Goal: Task Accomplishment & Management: Manage account settings

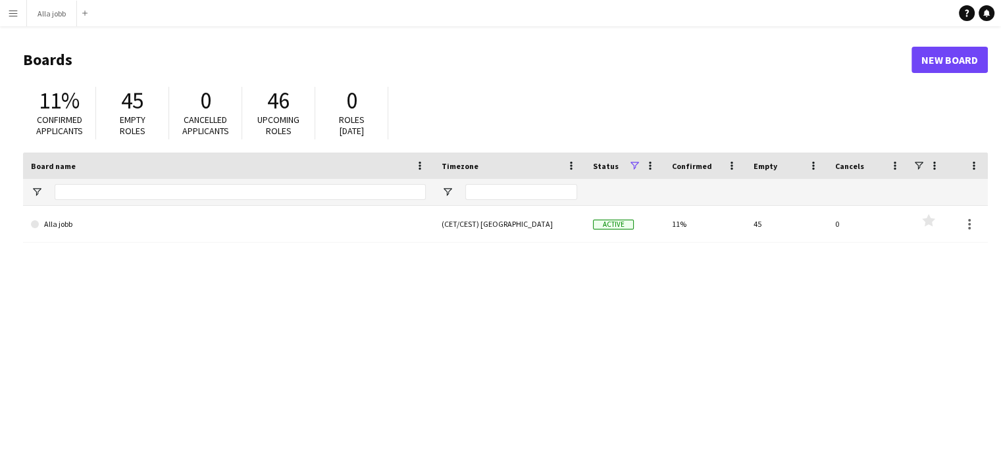
click at [189, 231] on link "Alla jobb" at bounding box center [228, 224] width 395 height 37
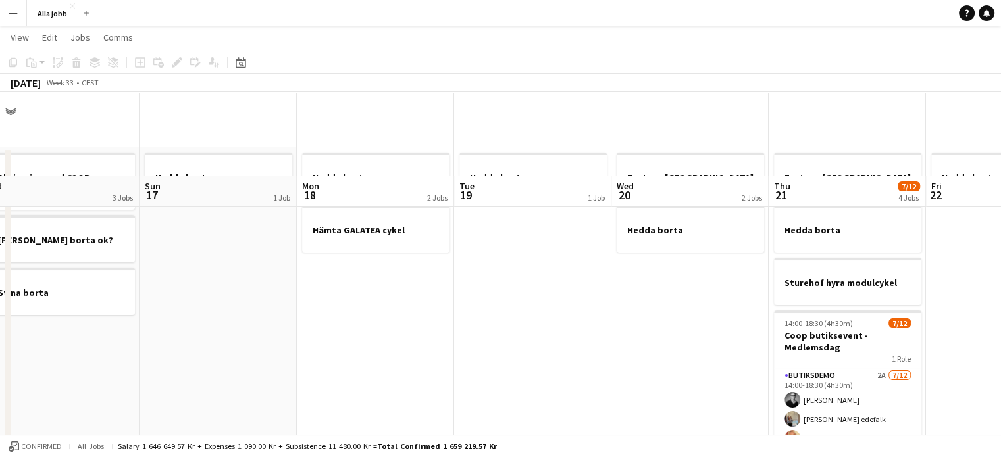
scroll to position [84, 0]
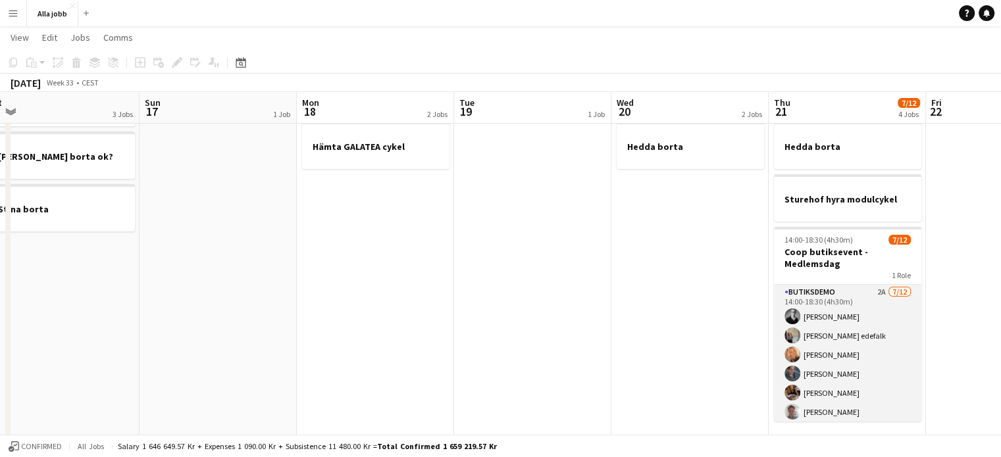
click at [884, 329] on app-card-role "Butiksdemo 2A [DATE] 14:00-18:30 (4h30m) [PERSON_NAME] [PERSON_NAME] [PERSON_NA…" at bounding box center [847, 412] width 147 height 255
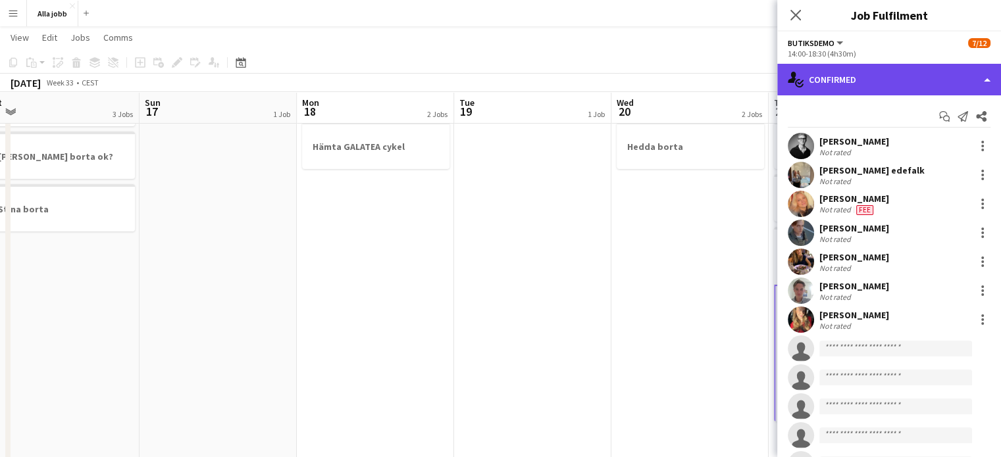
click at [862, 66] on div "single-neutral-actions-check-2 Confirmed" at bounding box center [889, 80] width 224 height 32
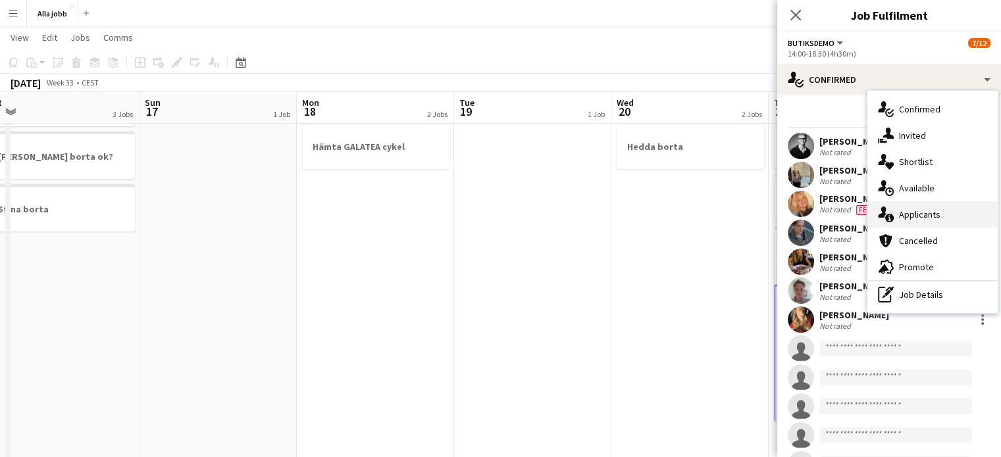
click at [903, 212] on div "single-neutral-actions-information Applicants" at bounding box center [932, 214] width 130 height 26
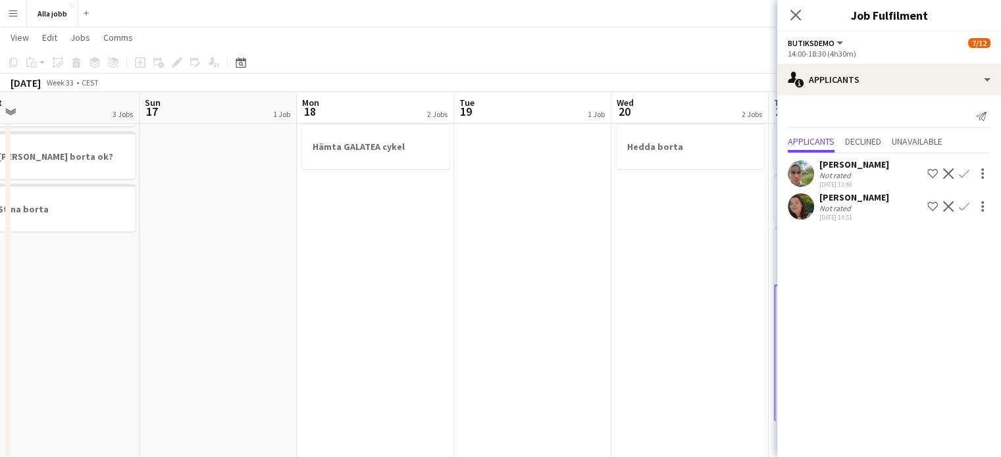
click at [962, 207] on app-icon "Confirm" at bounding box center [963, 206] width 11 height 11
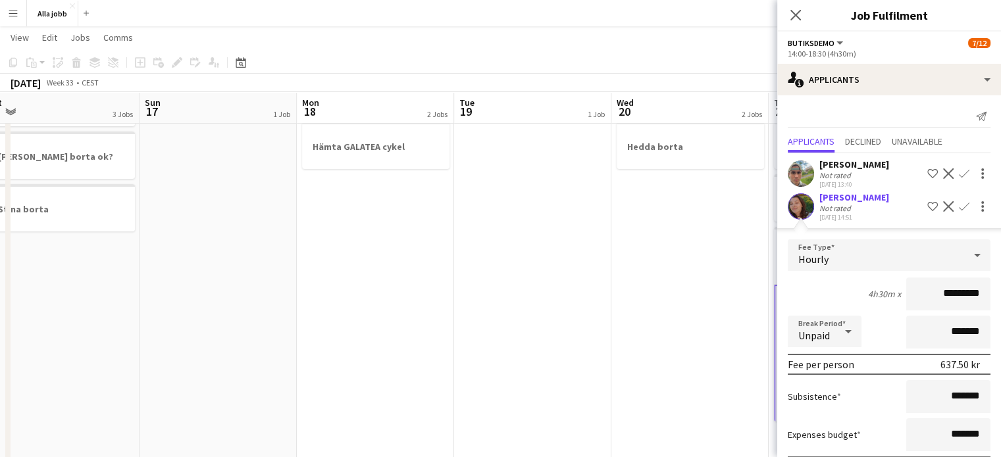
scroll to position [74, 0]
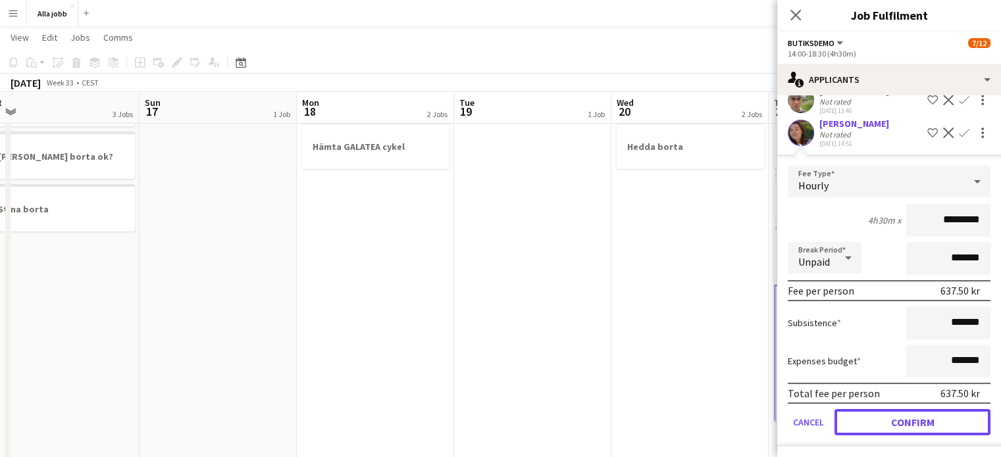
click at [910, 416] on button "Confirm" at bounding box center [912, 422] width 156 height 26
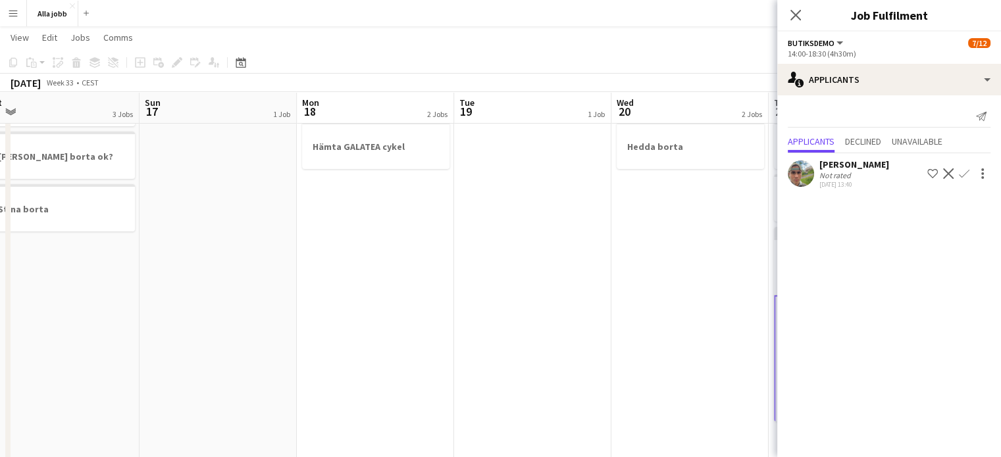
scroll to position [0, 0]
click at [507, 295] on app-date-cell "Hedda borta" at bounding box center [532, 461] width 157 height 795
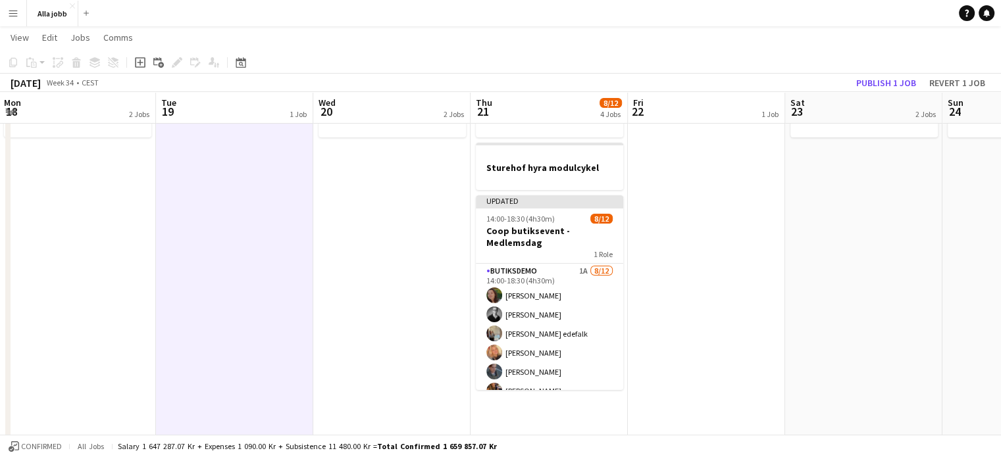
click at [878, 218] on app-date-cell "[PERSON_NAME] borta" at bounding box center [863, 429] width 157 height 795
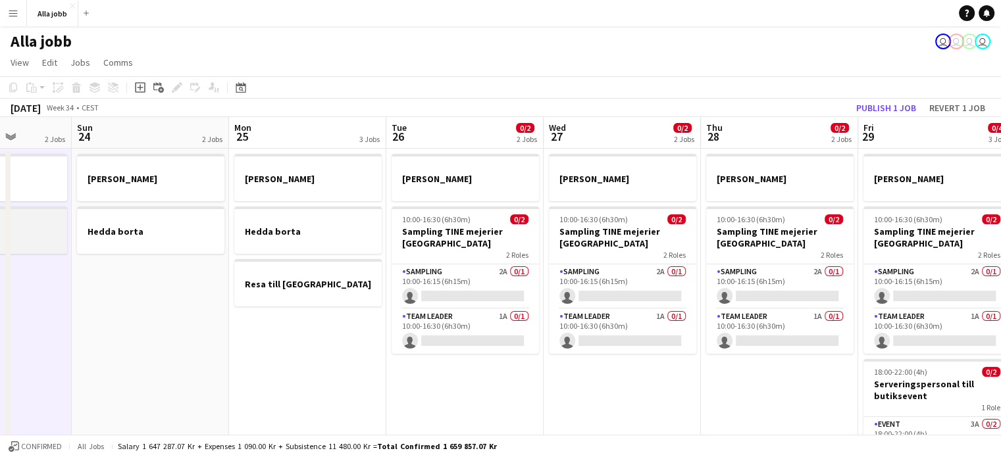
scroll to position [0, 562]
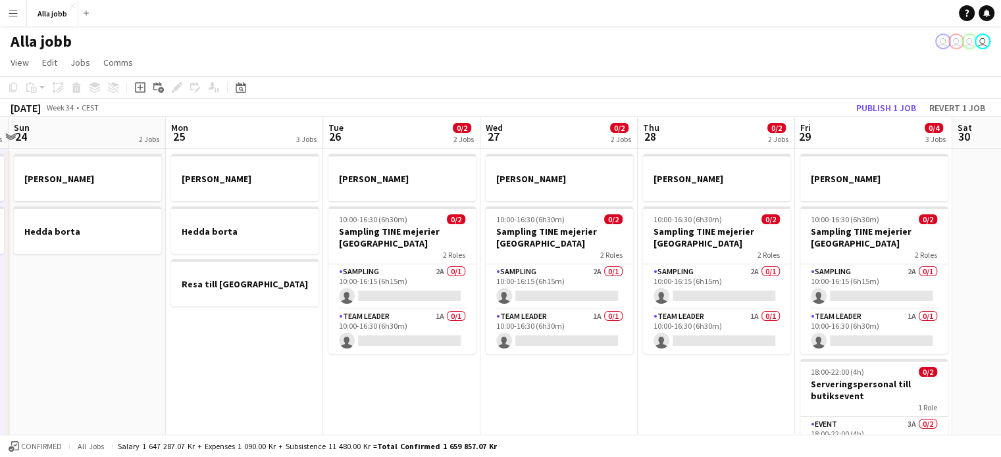
drag, startPoint x: 858, startPoint y: 222, endPoint x: 846, endPoint y: 214, distance: 13.9
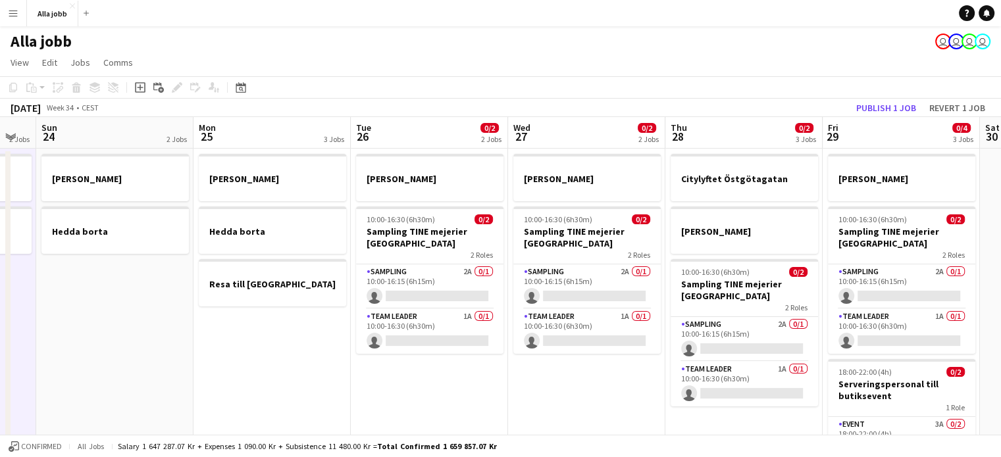
scroll to position [0, 279]
click at [430, 276] on app-card-role "Sampling 2A 0/1 10:00-16:15 (6h15m) single-neutral-actions" at bounding box center [428, 286] width 147 height 45
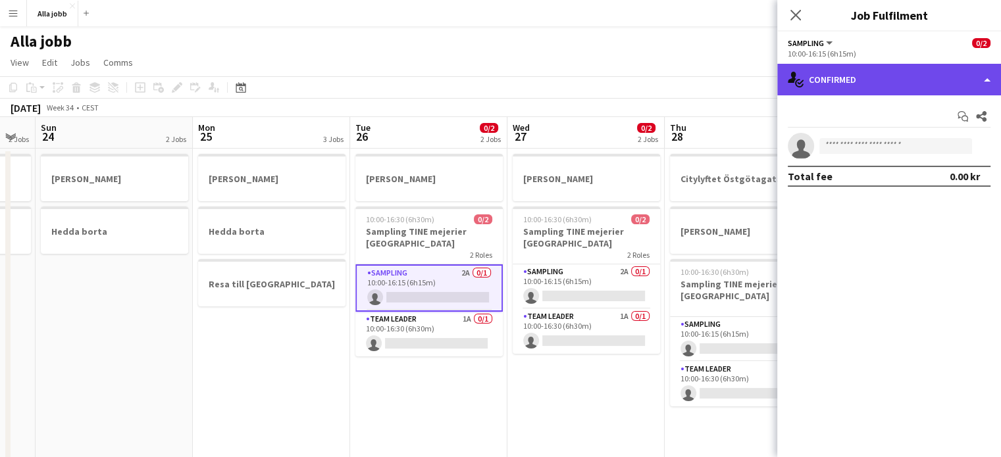
click at [911, 72] on div "single-neutral-actions-check-2 Confirmed" at bounding box center [889, 80] width 224 height 32
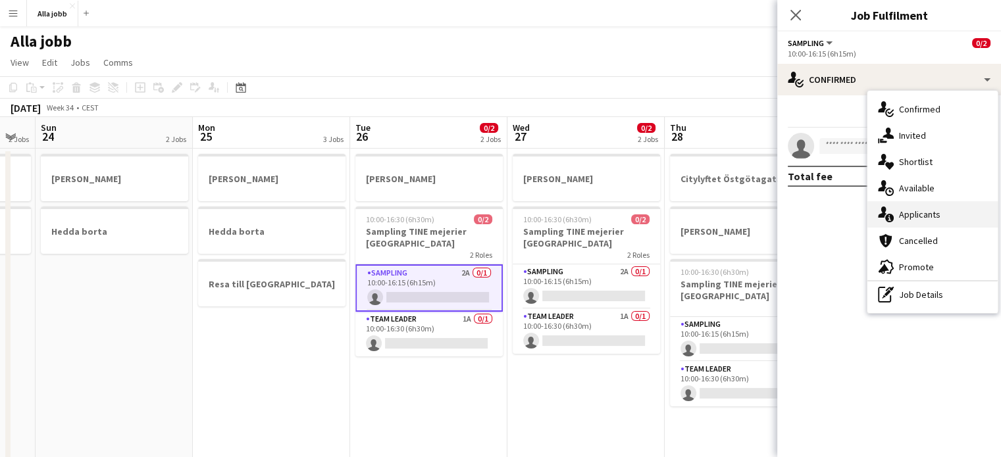
click at [903, 212] on div "single-neutral-actions-information Applicants" at bounding box center [932, 214] width 130 height 26
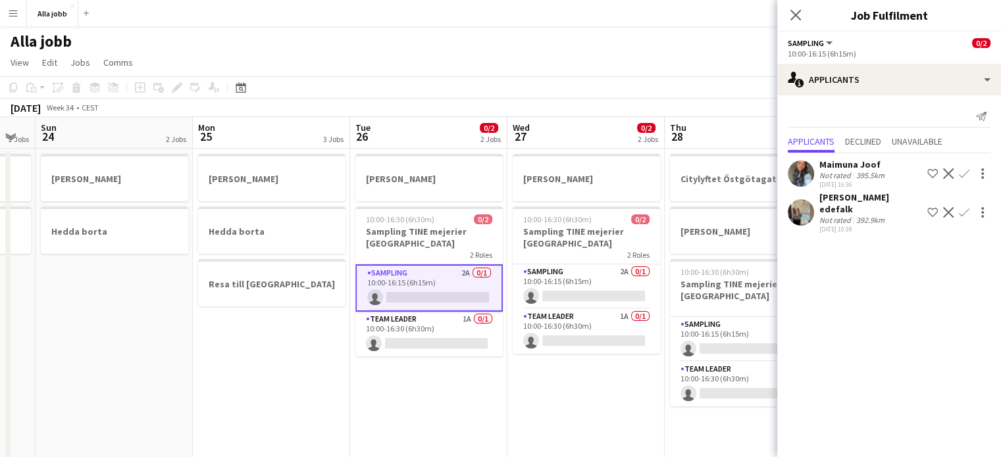
click at [516, 99] on div "[DATE] Week 34 • CEST Publish 1 job Revert 1 job" at bounding box center [500, 108] width 1001 height 18
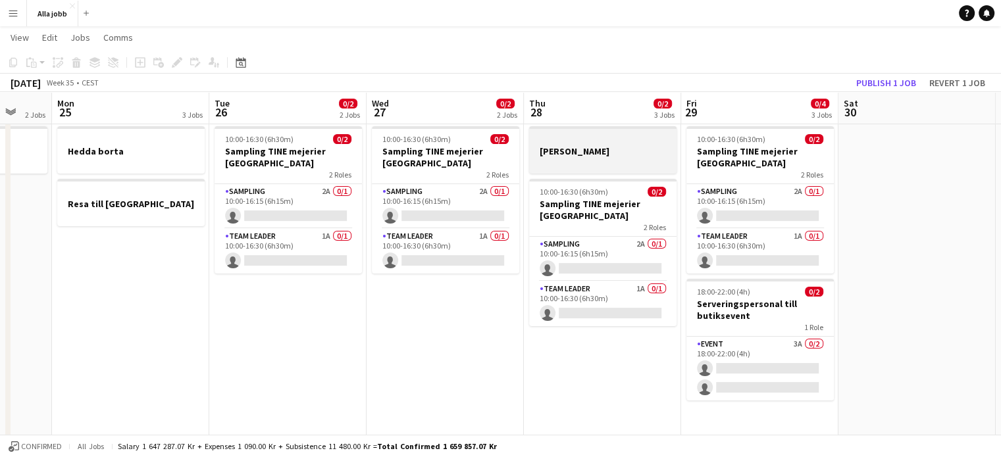
scroll to position [0, 483]
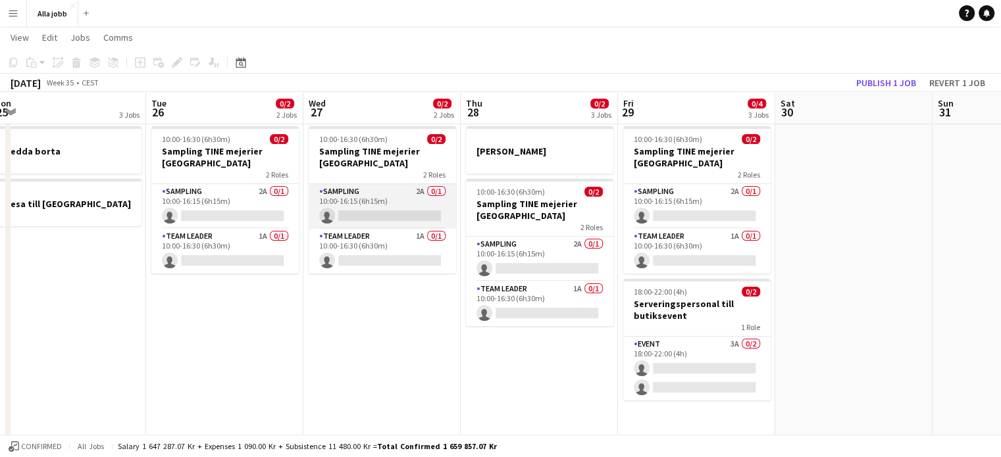
click at [416, 209] on app-card-role "Sampling 2A 0/1 10:00-16:15 (6h15m) single-neutral-actions" at bounding box center [382, 206] width 147 height 45
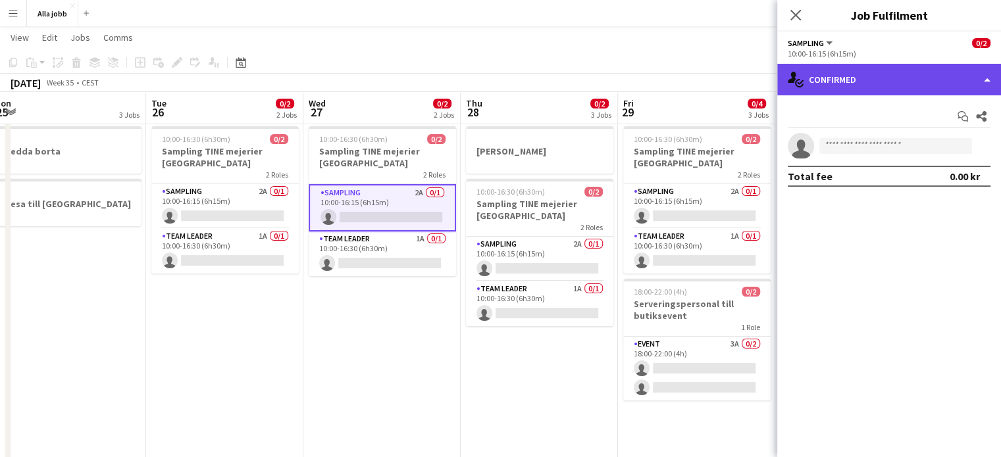
click at [863, 87] on div "single-neutral-actions-check-2 Confirmed" at bounding box center [889, 80] width 224 height 32
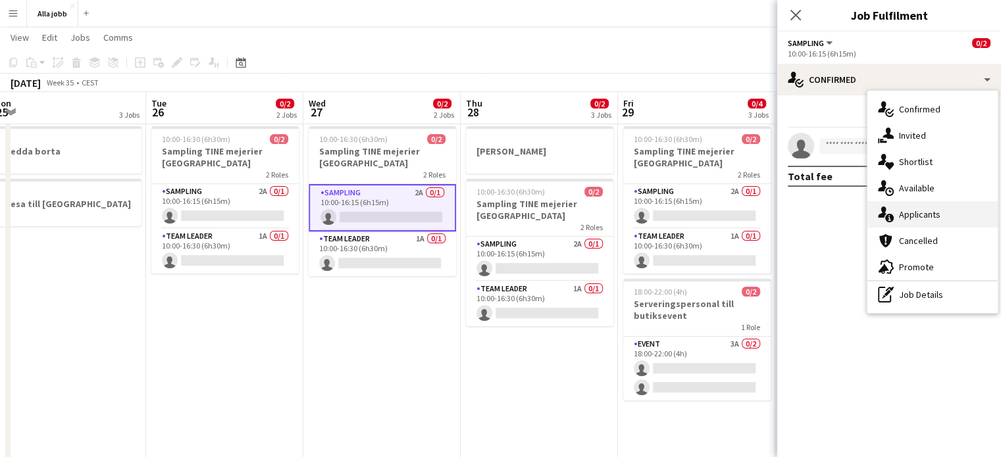
click at [905, 214] on div "single-neutral-actions-information Applicants" at bounding box center [932, 214] width 130 height 26
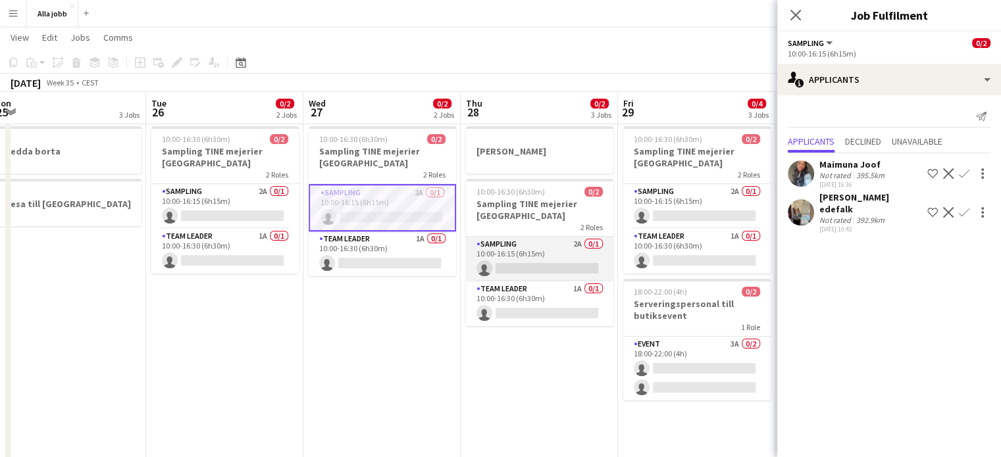
click at [572, 270] on app-card-role "Sampling 2A 0/1 10:00-16:15 (6h15m) single-neutral-actions" at bounding box center [539, 259] width 147 height 45
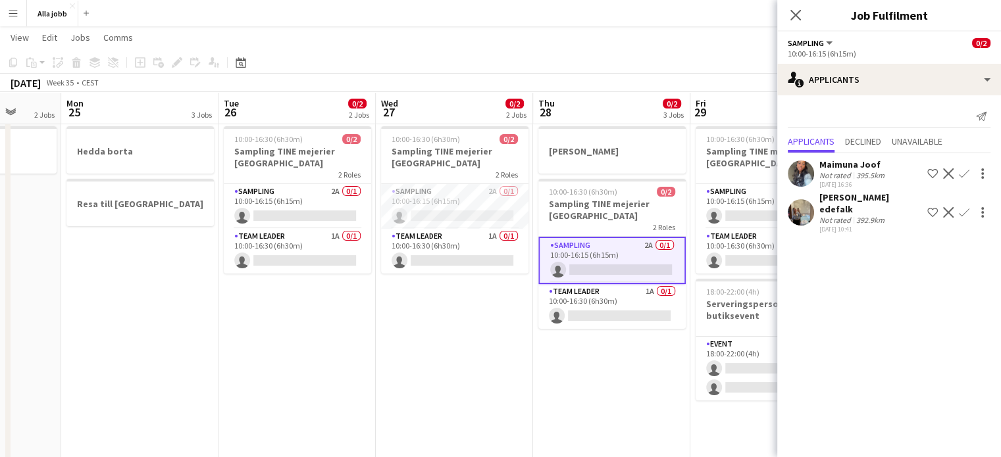
scroll to position [0, 412]
click at [253, 363] on app-date-cell "[PERSON_NAME] 10:00-16:30 (6h30m) 0/2 Sampling TINE mejerier Göteborg 2 Roles S…" at bounding box center [295, 465] width 157 height 795
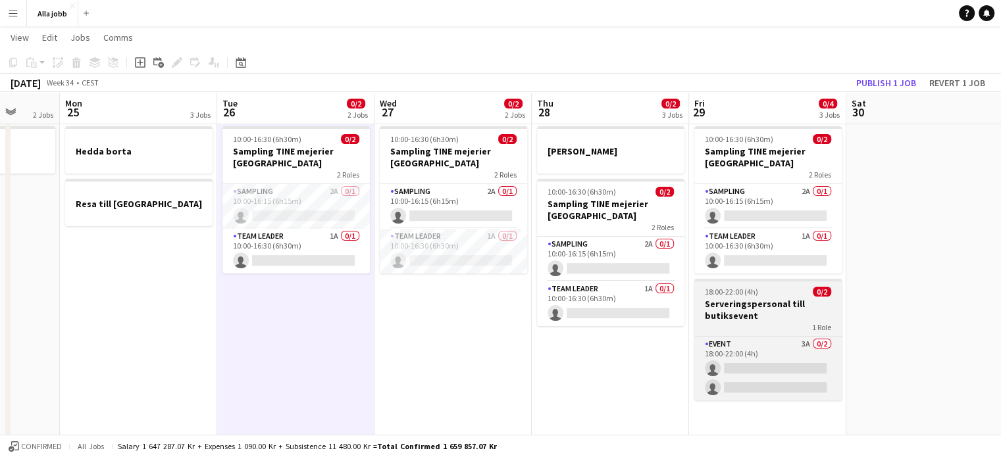
click at [743, 334] on app-job-card "18:00-22:00 (4h) 0/2 Serveringspersonal till butiksevent 1 Role Event 3A 0/2 18…" at bounding box center [767, 340] width 147 height 122
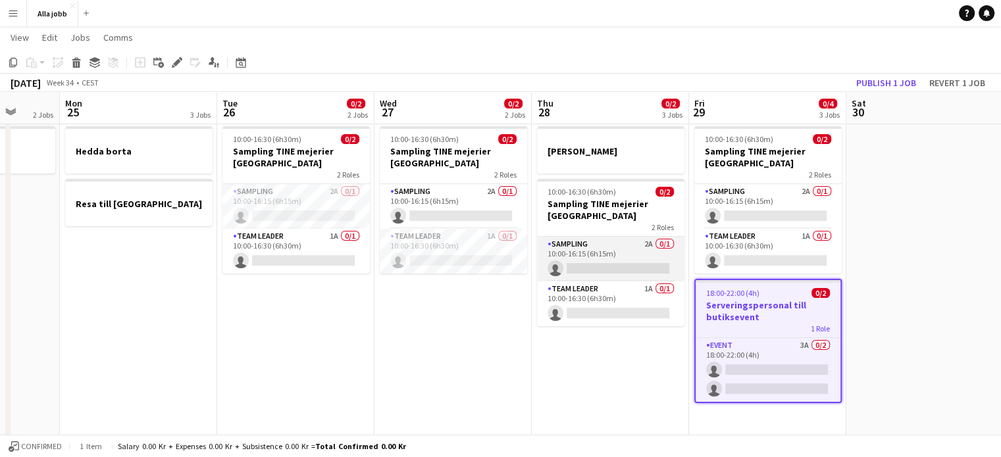
click at [615, 260] on app-card-role "Sampling 2A 0/1 10:00-16:15 (6h15m) single-neutral-actions" at bounding box center [610, 259] width 147 height 45
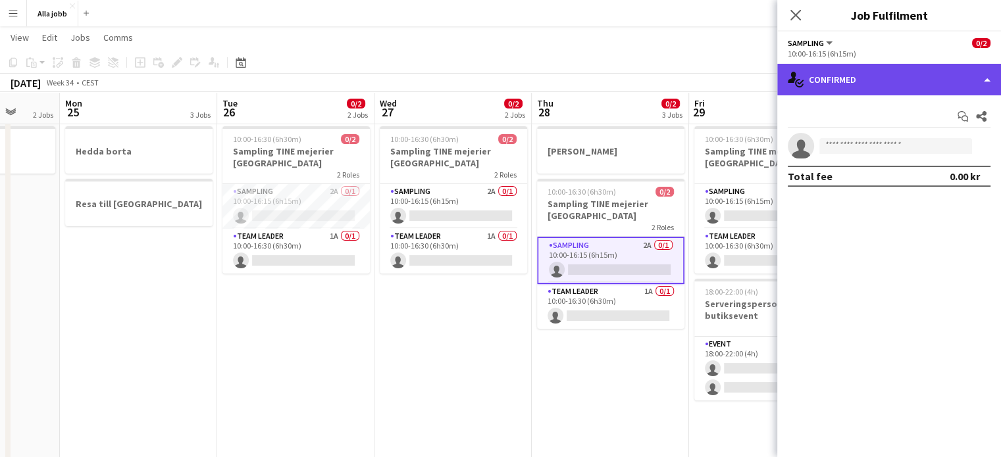
click at [849, 84] on div "single-neutral-actions-check-2 Confirmed" at bounding box center [889, 80] width 224 height 32
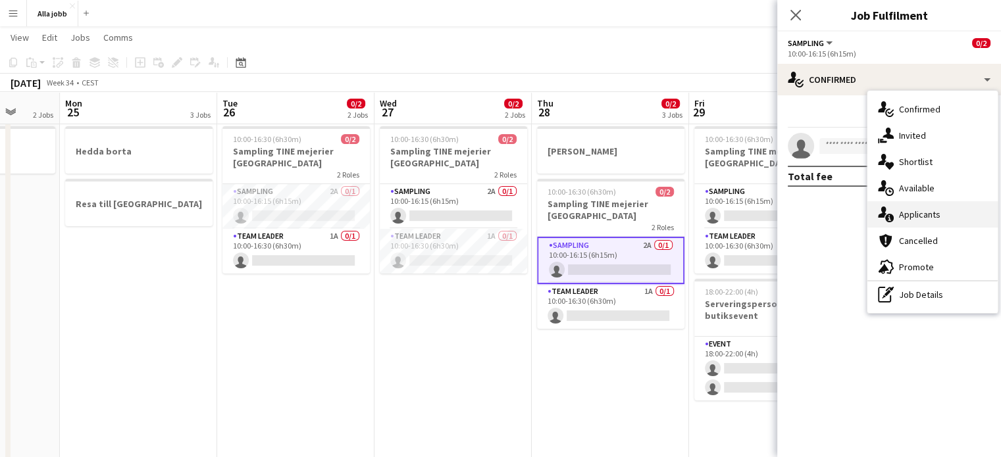
click at [932, 225] on div "single-neutral-actions-information Applicants" at bounding box center [932, 214] width 130 height 26
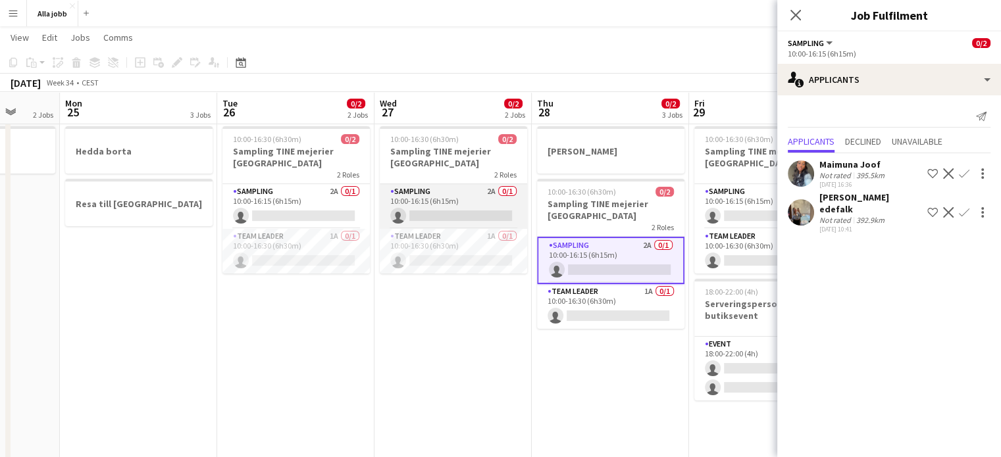
click at [445, 199] on app-card-role "Sampling 2A 0/1 10:00-16:15 (6h15m) single-neutral-actions" at bounding box center [453, 206] width 147 height 45
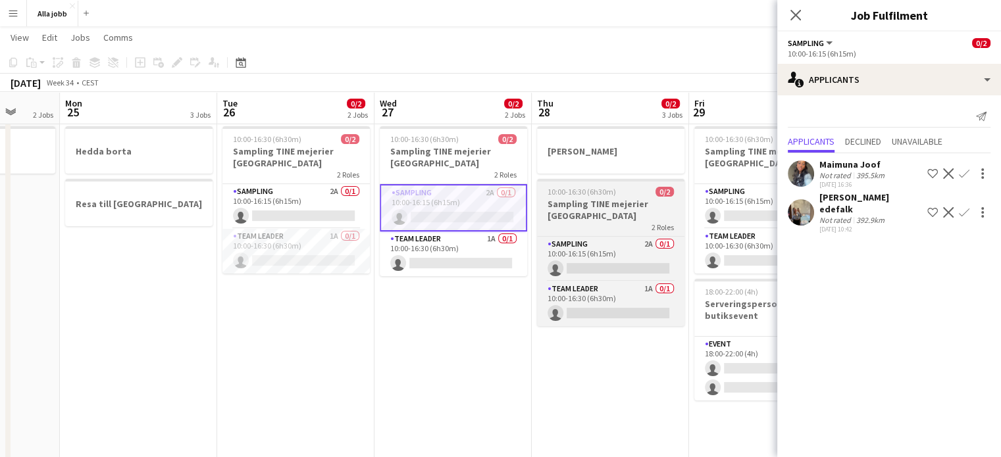
click at [639, 234] on app-job-card "10:00-16:30 (6h30m) 0/2 Sampling TINE mejerier Göteborg 2 Roles Sampling 2A 0/1…" at bounding box center [610, 252] width 147 height 147
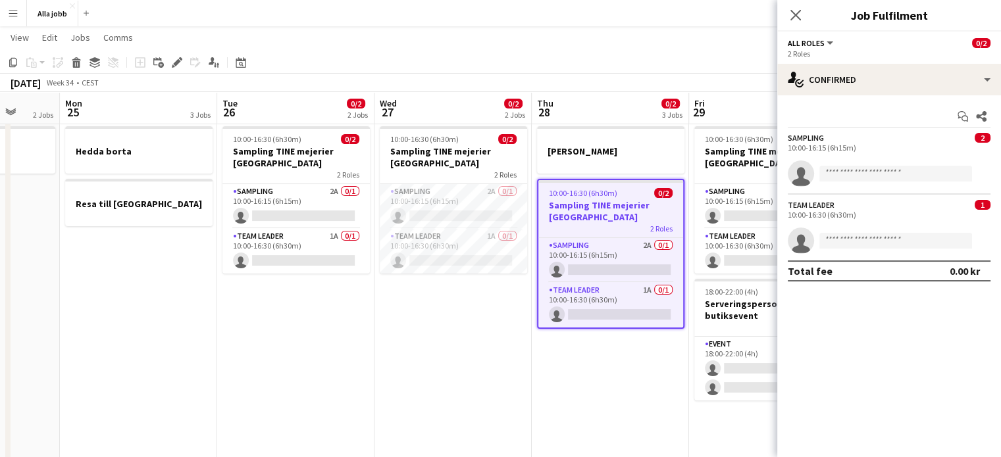
click at [615, 344] on app-date-cell "Citylyftet Östgötagatan [PERSON_NAME] 10:00-16:30 (6h30m) 0/2 Sampling TINE mej…" at bounding box center [610, 465] width 157 height 795
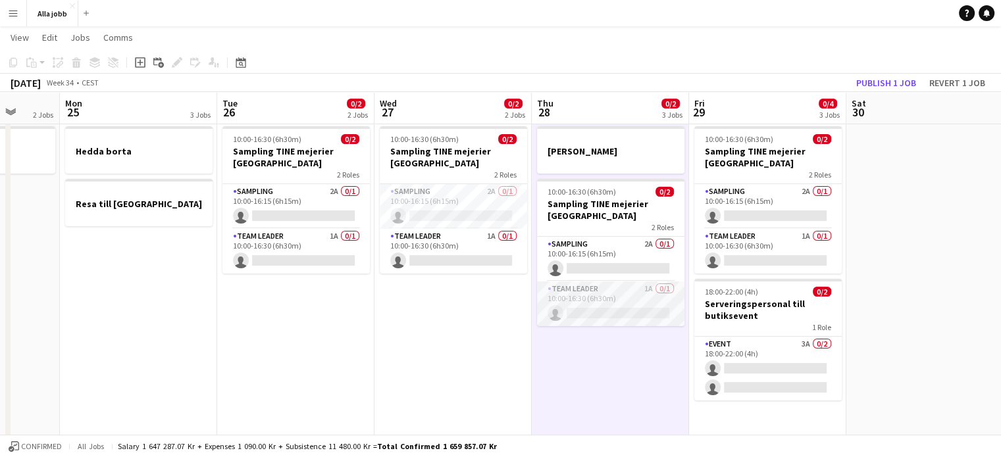
click at [621, 318] on app-card-role "Team Leader 1A 0/1 10:00-16:30 (6h30m) single-neutral-actions" at bounding box center [610, 304] width 147 height 45
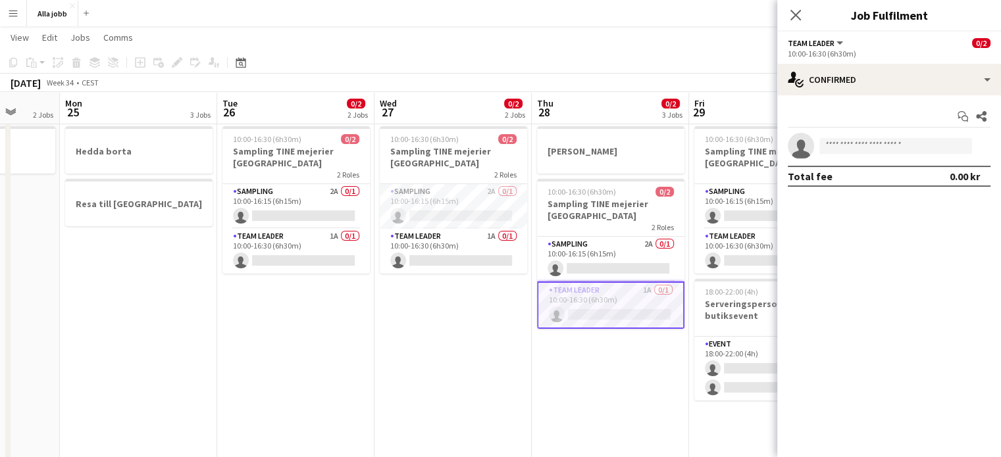
click at [898, 62] on app-options-switcher "Team Leader All roles Team Leader 0/2 10:00-16:30 (6h30m)" at bounding box center [889, 48] width 224 height 32
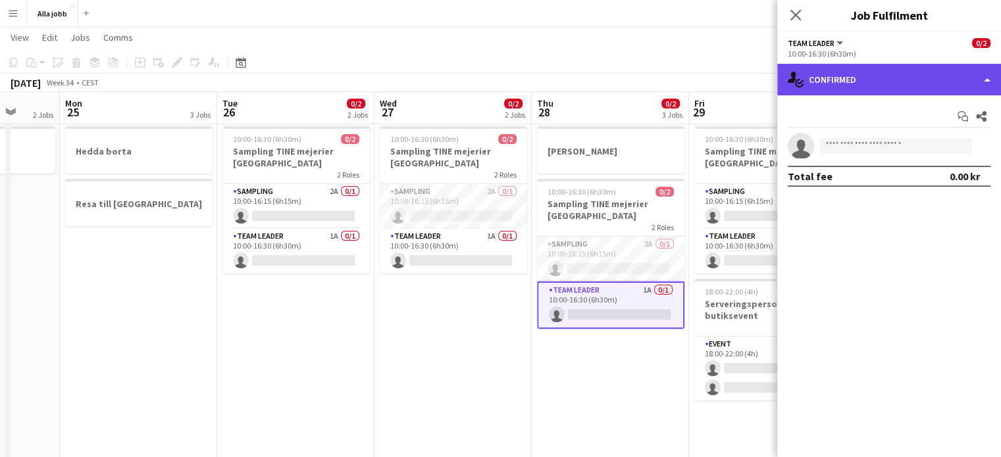
drag, startPoint x: 894, startPoint y: 79, endPoint x: 889, endPoint y: 86, distance: 8.9
click at [889, 86] on div "single-neutral-actions-check-2 Confirmed" at bounding box center [889, 80] width 224 height 32
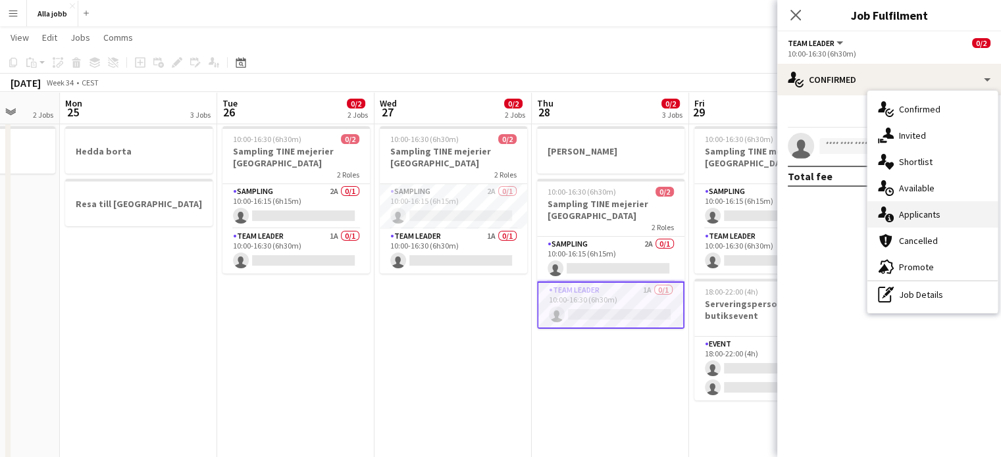
click at [900, 213] on div "single-neutral-actions-information Applicants" at bounding box center [932, 214] width 130 height 26
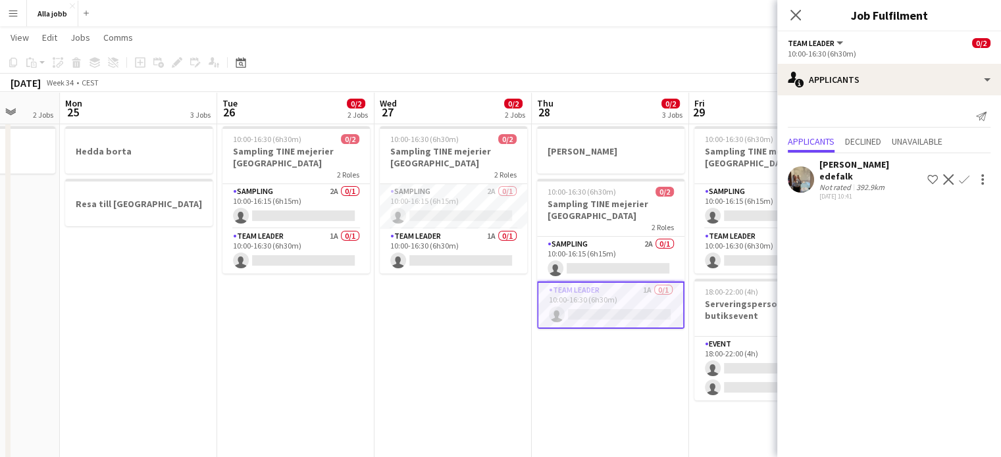
click at [459, 347] on app-date-cell "[PERSON_NAME] 10:00-16:30 (6h30m) 0/2 Sampling TINE mejerier Göteborg 2 Roles S…" at bounding box center [452, 465] width 157 height 795
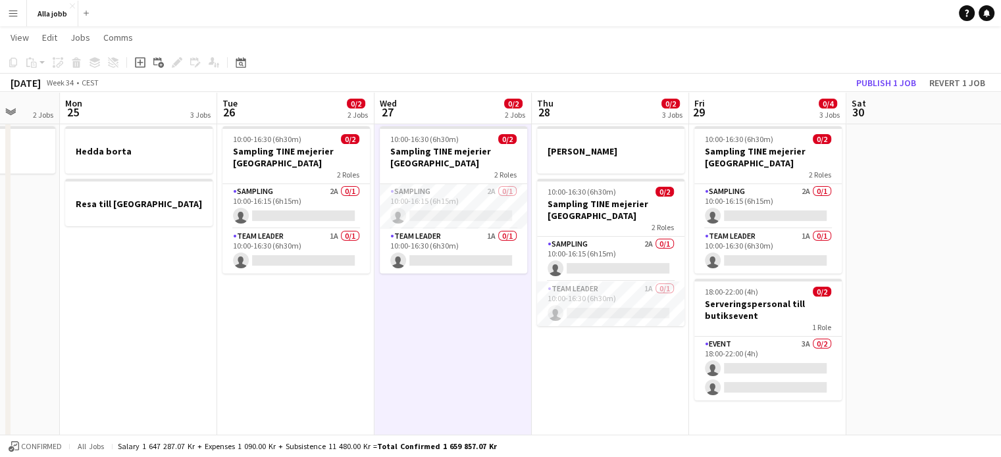
click at [637, 367] on app-date-cell "Citylyftet Östgötagatan [PERSON_NAME] 10:00-16:30 (6h30m) 0/2 Sampling TINE mej…" at bounding box center [610, 465] width 157 height 795
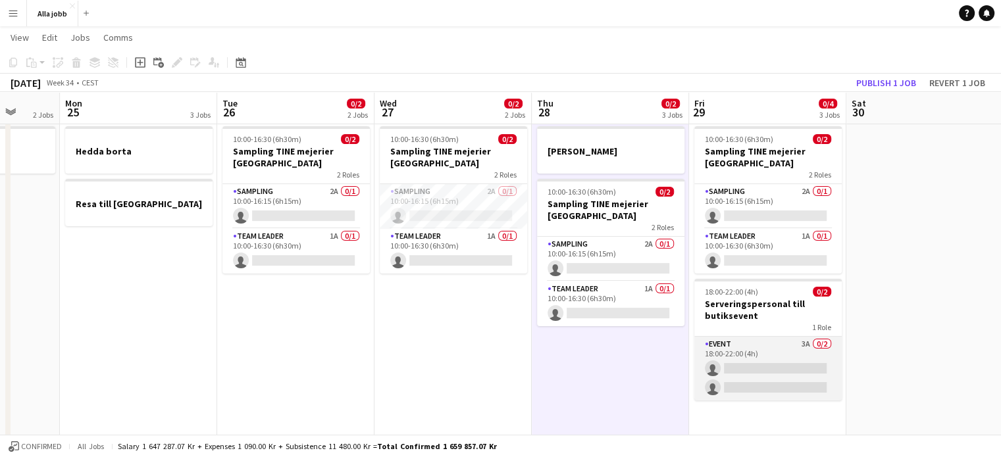
click at [751, 355] on app-card-role "Event 3A 0/2 18:00-22:00 (4h) single-neutral-actions single-neutral-actions" at bounding box center [767, 369] width 147 height 64
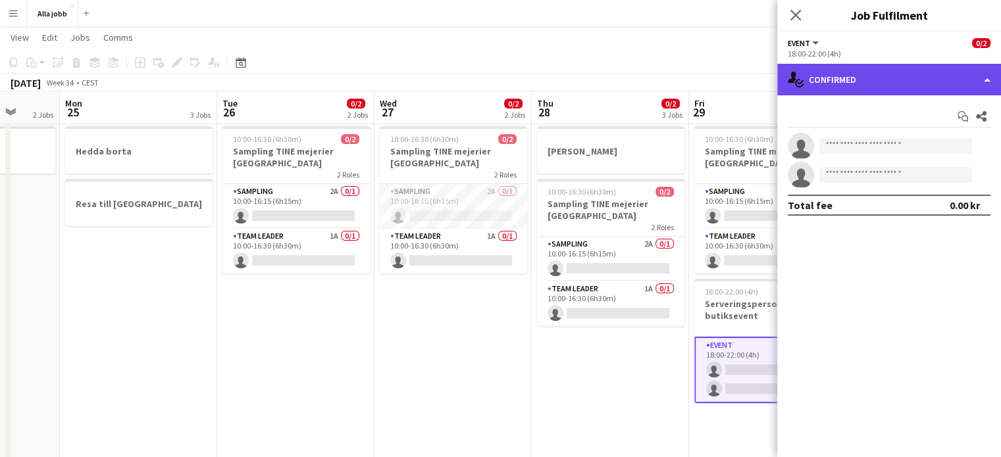
click at [851, 68] on div "single-neutral-actions-check-2 Confirmed" at bounding box center [889, 80] width 224 height 32
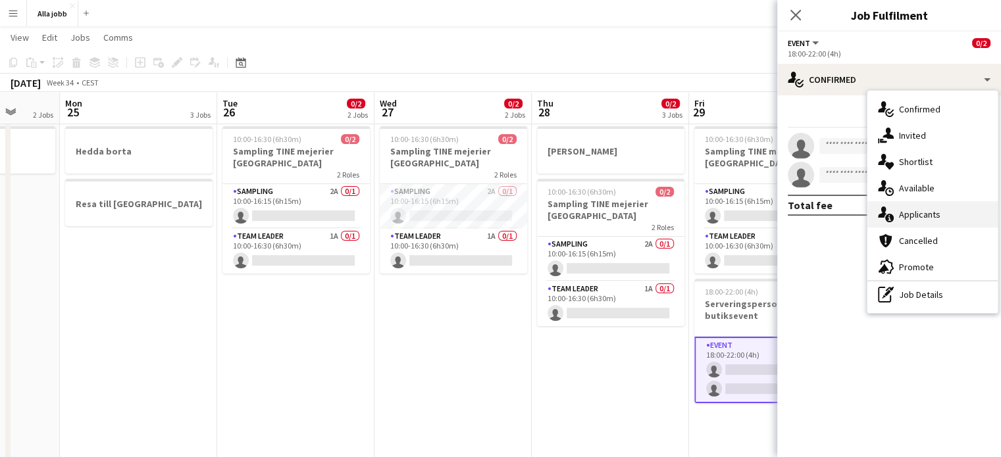
click at [908, 218] on div "single-neutral-actions-information Applicants" at bounding box center [932, 214] width 130 height 26
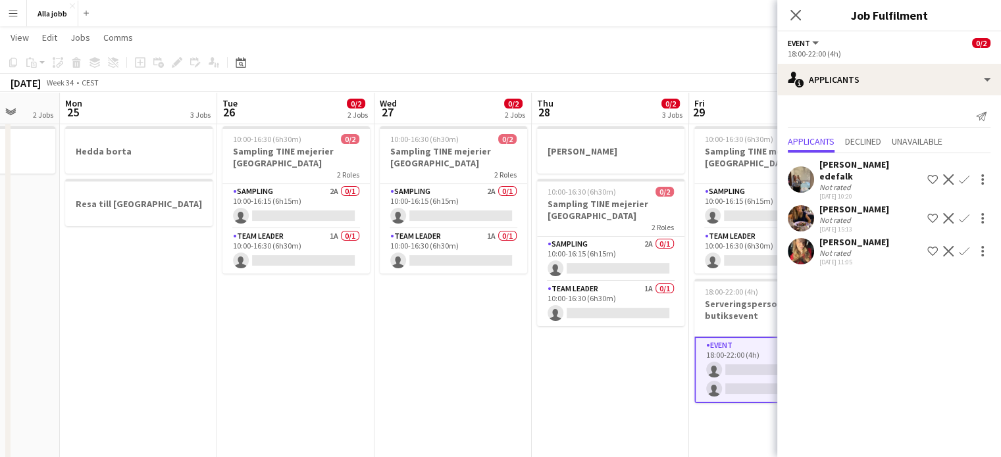
click at [607, 391] on app-date-cell "Citylyftet Östgötagatan [PERSON_NAME] 10:00-16:30 (6h30m) 0/2 Sampling TINE mej…" at bounding box center [610, 465] width 157 height 795
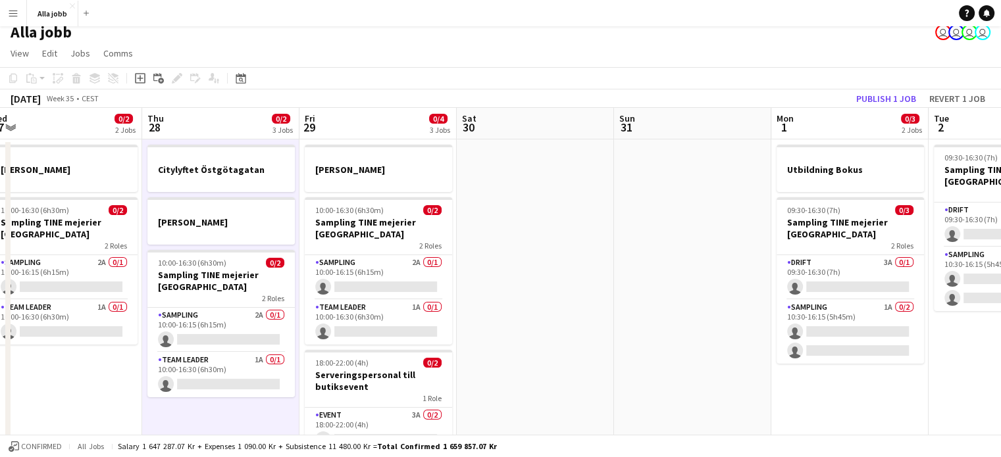
scroll to position [0, 283]
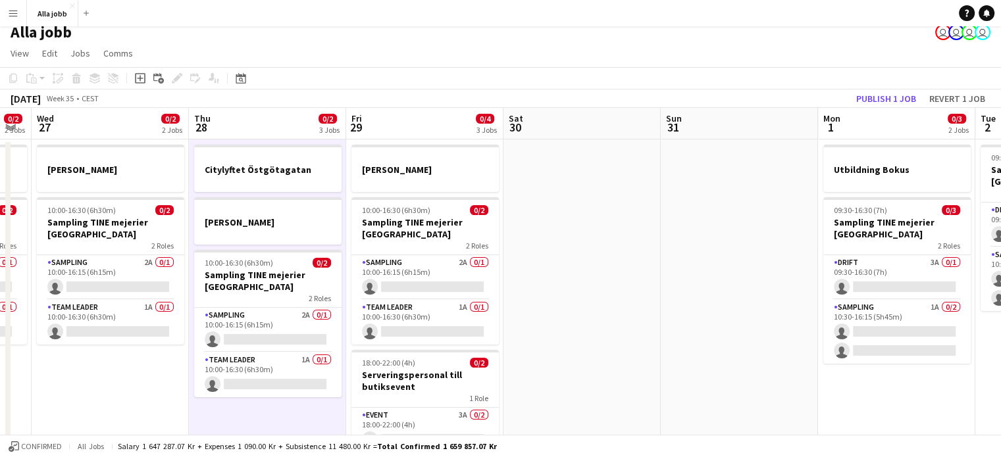
drag, startPoint x: 695, startPoint y: 257, endPoint x: 670, endPoint y: 252, distance: 24.9
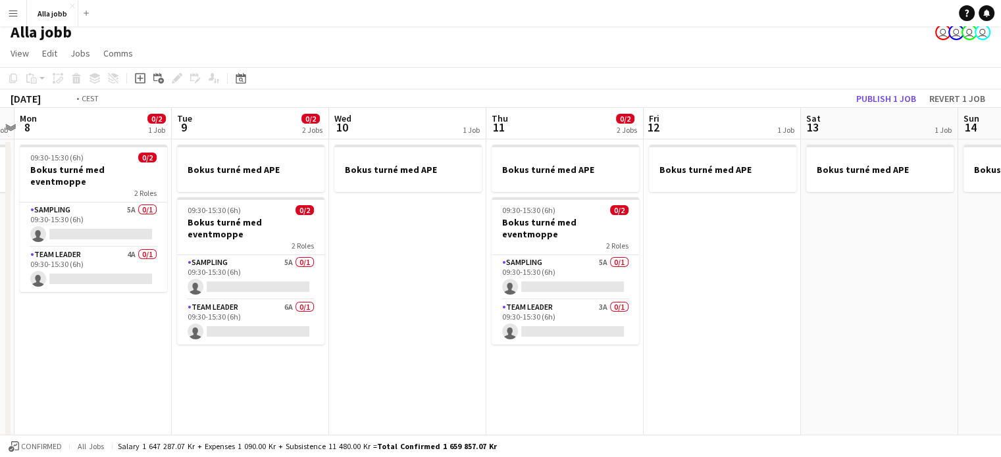
scroll to position [0, 477]
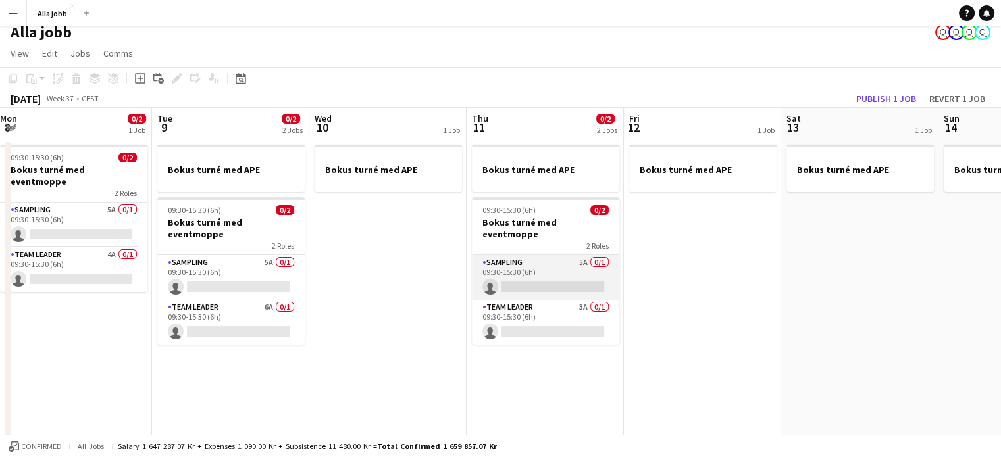
click at [580, 257] on app-card-role "Sampling 5A 0/1 09:30-15:30 (6h) single-neutral-actions" at bounding box center [545, 277] width 147 height 45
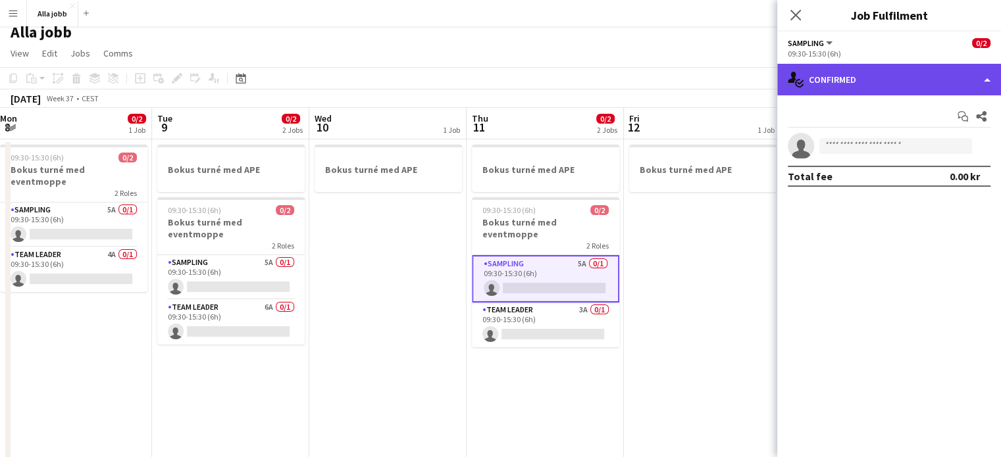
click at [907, 73] on div "single-neutral-actions-check-2 Confirmed" at bounding box center [889, 80] width 224 height 32
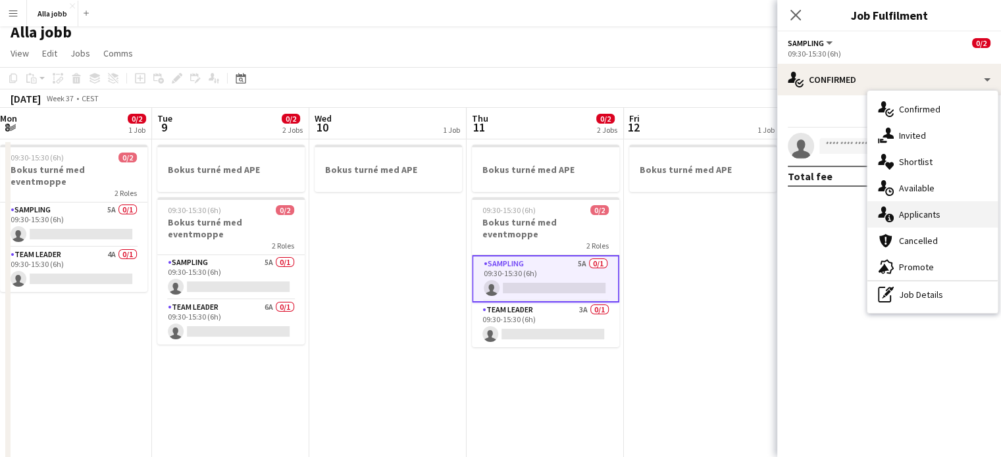
click at [930, 214] on div "single-neutral-actions-information Applicants" at bounding box center [932, 214] width 130 height 26
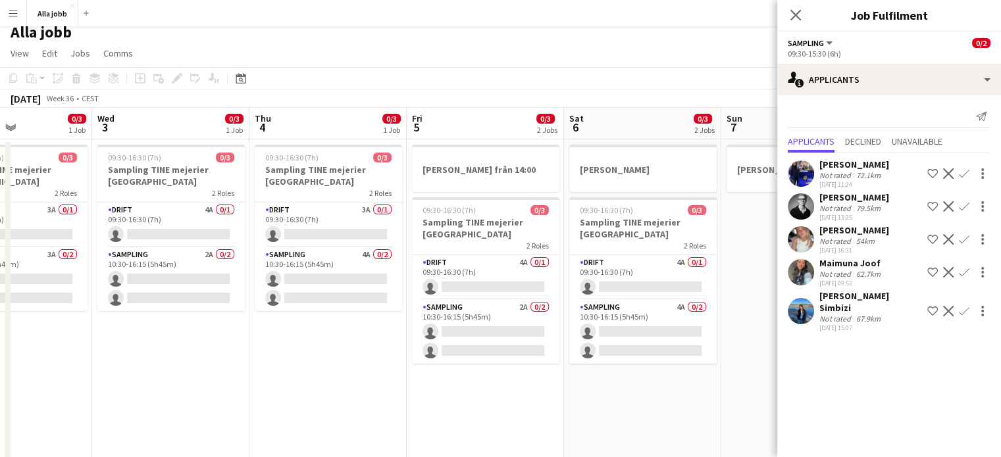
scroll to position [0, 379]
click at [492, 284] on app-card-role "Drift 4A 0/1 09:30-16:30 (7h) single-neutral-actions" at bounding box center [485, 277] width 147 height 45
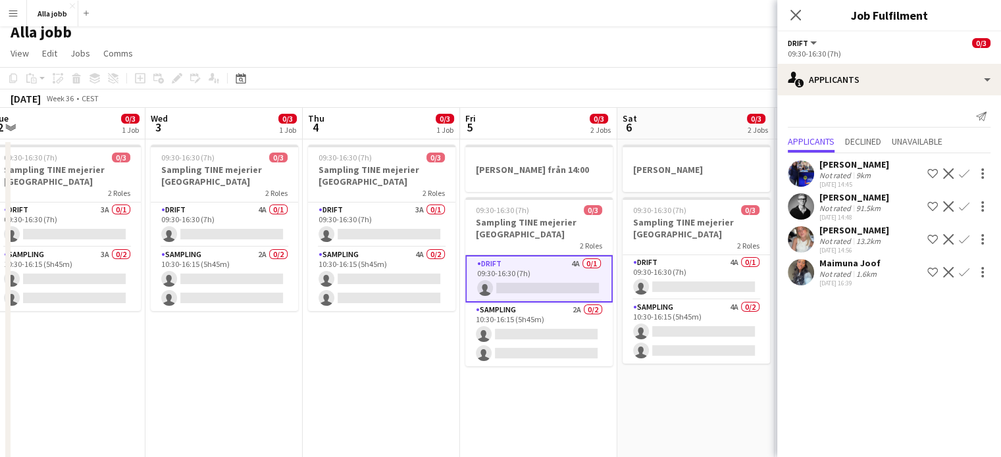
scroll to position [0, 319]
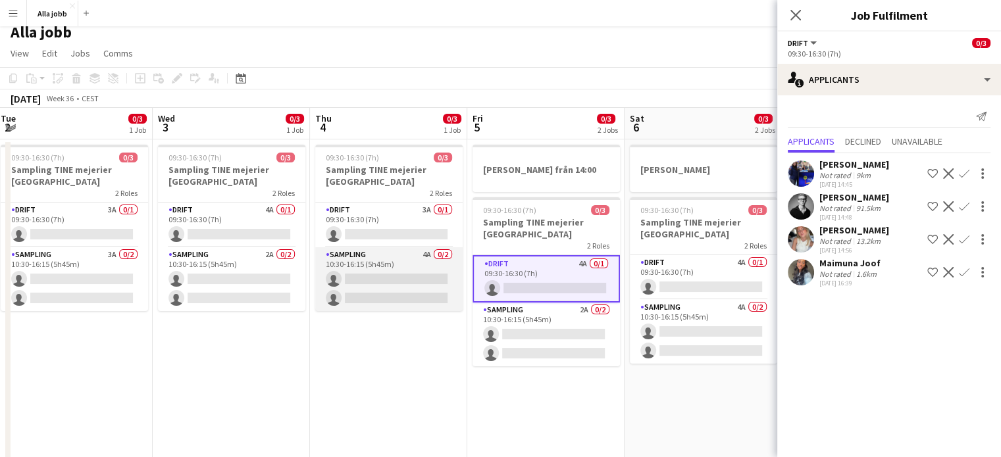
click at [384, 291] on app-card-role "Sampling 4A 0/2 10:30-16:15 (5h45m) single-neutral-actions single-neutral-actio…" at bounding box center [388, 279] width 147 height 64
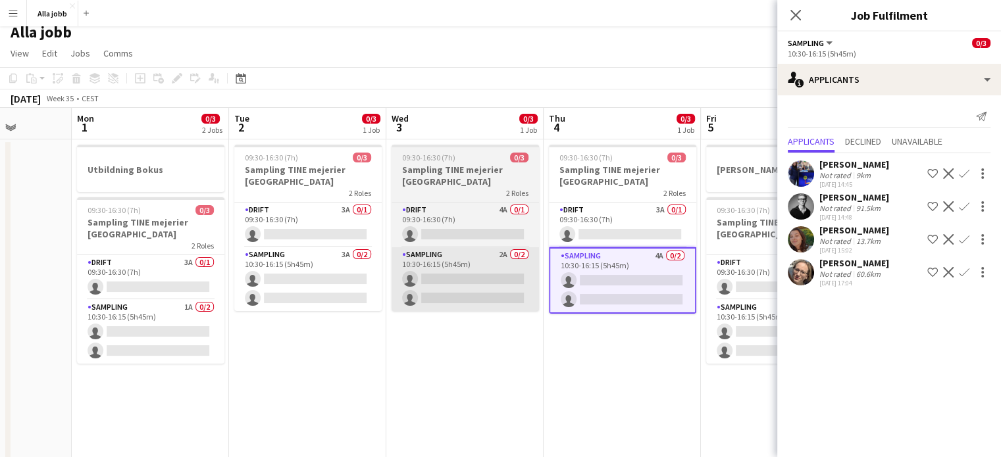
scroll to position [0, 382]
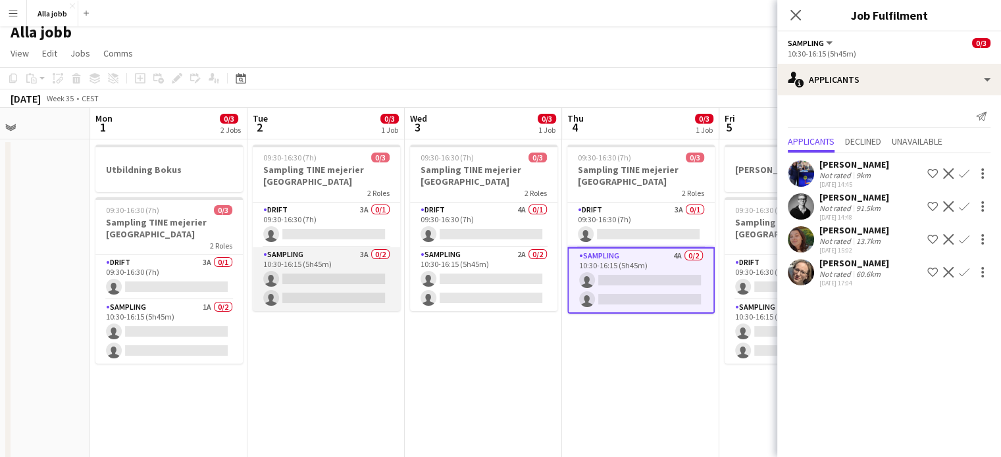
click at [364, 280] on app-card-role "Sampling 3A 0/2 10:30-16:15 (5h45m) single-neutral-actions single-neutral-actio…" at bounding box center [326, 279] width 147 height 64
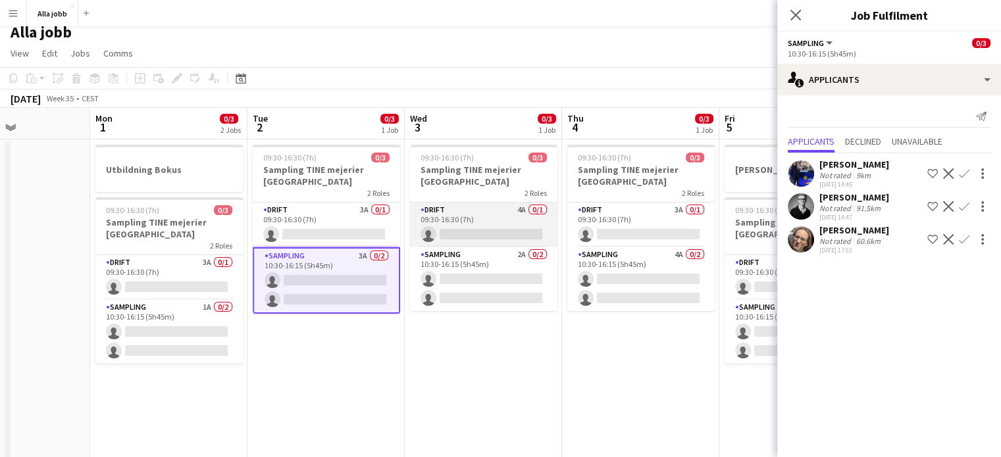
click at [470, 234] on app-card-role "Drift 4A 0/1 09:30-16:30 (7h) single-neutral-actions" at bounding box center [483, 225] width 147 height 45
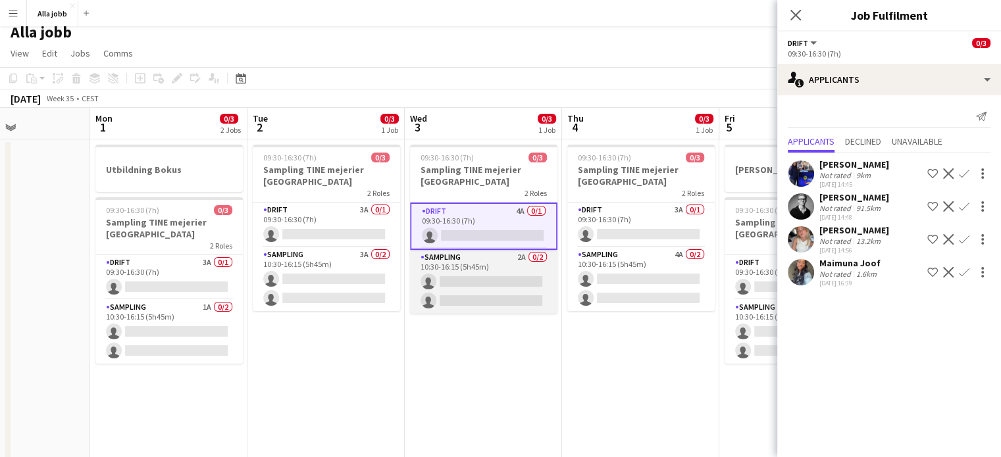
click at [450, 296] on app-card-role "Sampling 2A 0/2 10:30-16:15 (5h45m) single-neutral-actions single-neutral-actio…" at bounding box center [483, 282] width 147 height 64
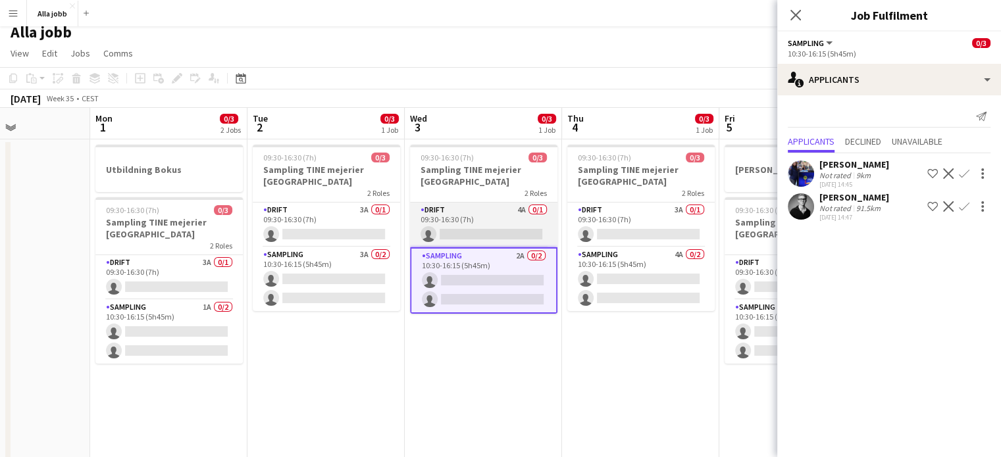
click at [466, 226] on app-card-role "Drift 4A 0/1 09:30-16:30 (7h) single-neutral-actions" at bounding box center [483, 225] width 147 height 45
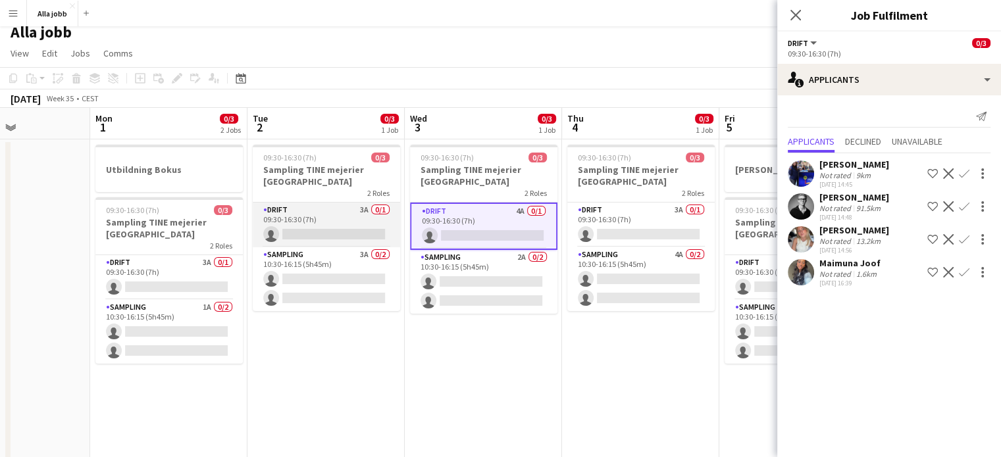
click at [337, 227] on app-card-role "Drift 3A 0/1 09:30-16:30 (7h) single-neutral-actions" at bounding box center [326, 225] width 147 height 45
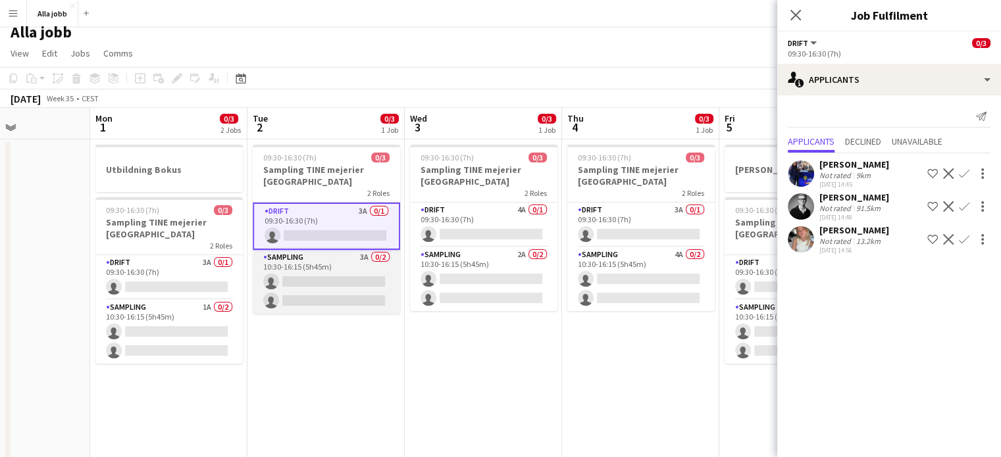
scroll to position [0, 355]
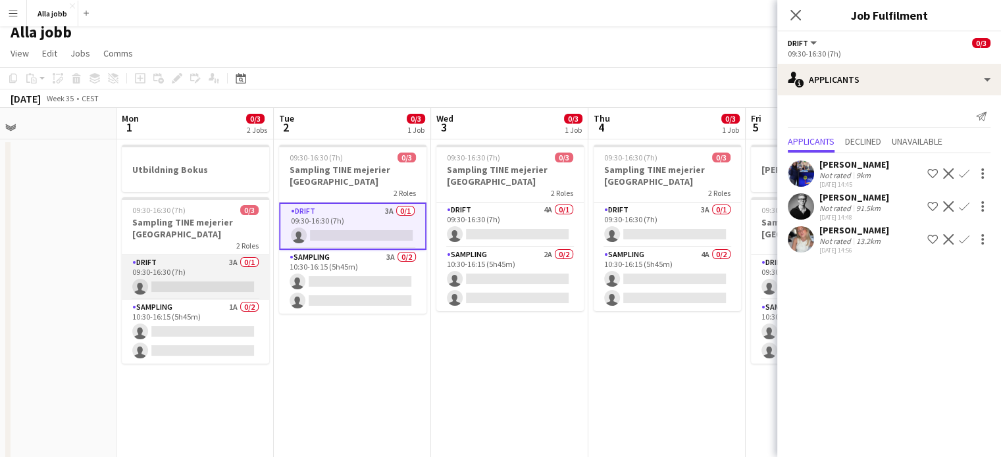
click at [181, 284] on app-card-role "Drift 3A 0/1 09:30-16:30 (7h) single-neutral-actions" at bounding box center [195, 277] width 147 height 45
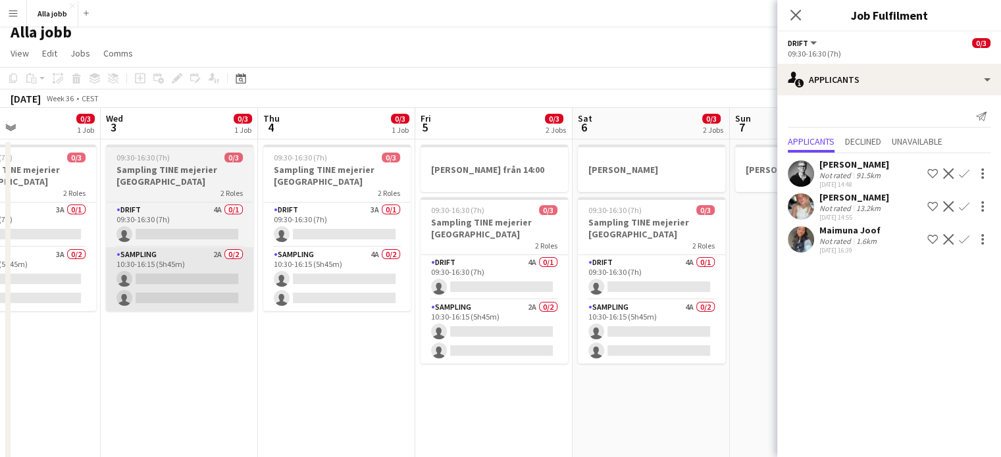
scroll to position [0, 428]
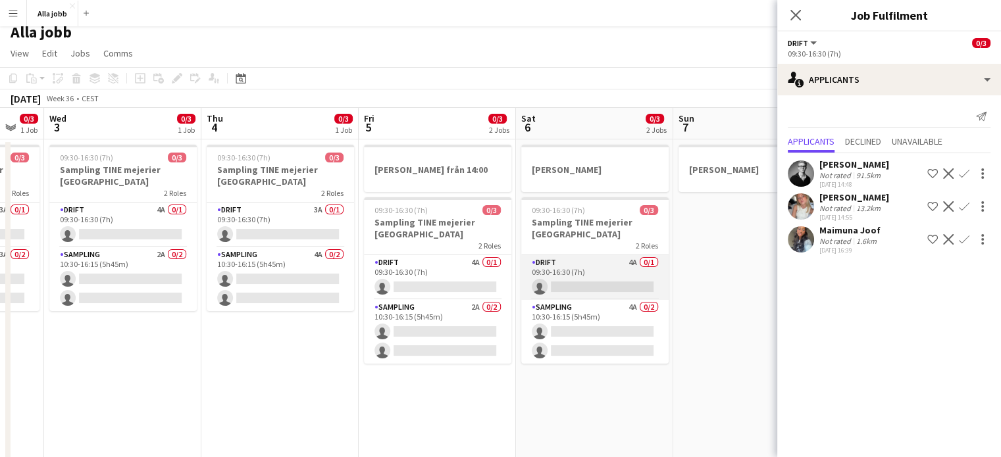
click at [608, 265] on app-card-role "Drift 4A 0/1 09:30-16:30 (7h) single-neutral-actions" at bounding box center [594, 277] width 147 height 45
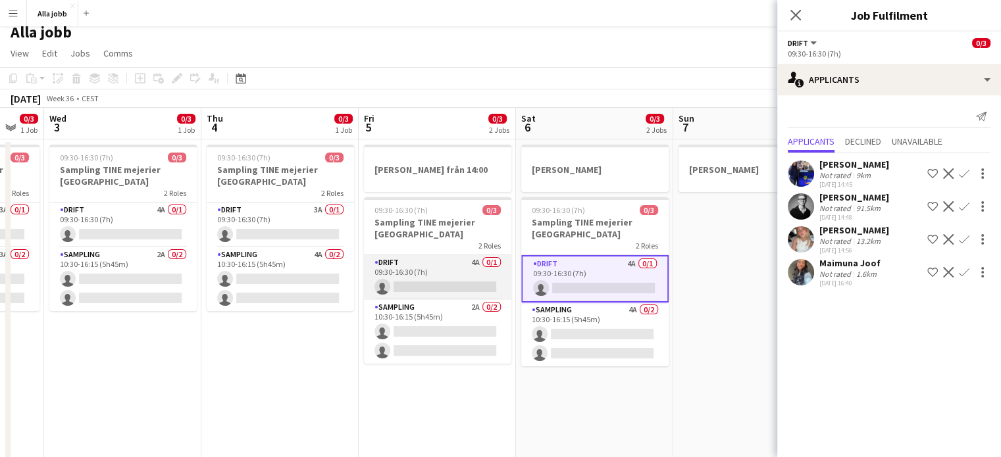
click at [434, 284] on app-card-role "Drift 4A 0/1 09:30-16:30 (7h) single-neutral-actions" at bounding box center [437, 277] width 147 height 45
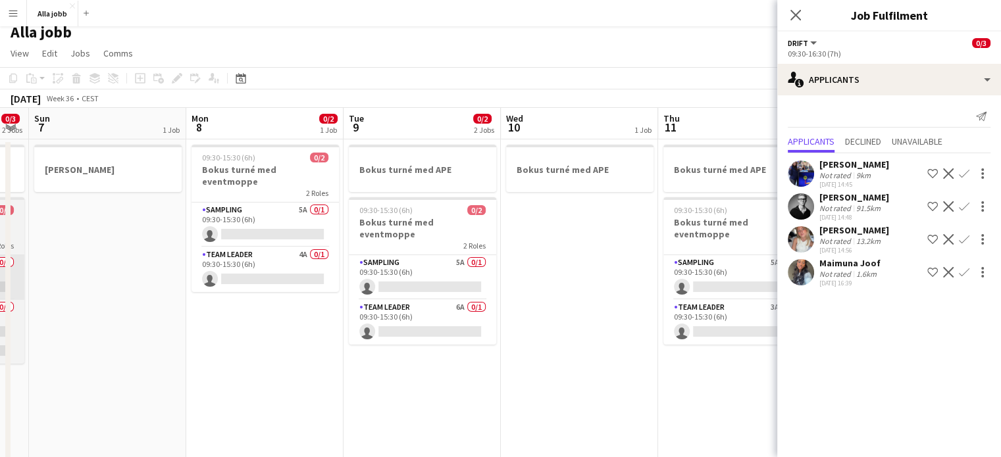
scroll to position [0, 463]
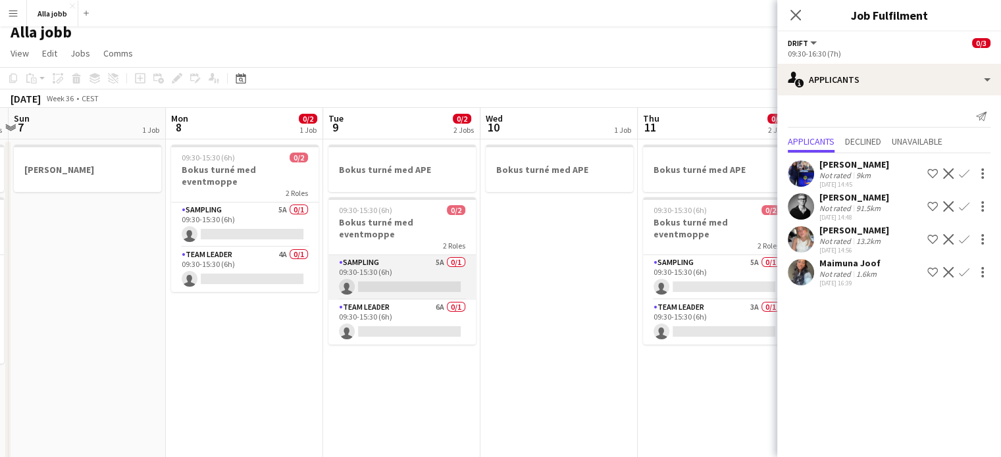
click at [434, 284] on app-card-role "Sampling 5A 0/1 09:30-15:30 (6h) single-neutral-actions" at bounding box center [401, 277] width 147 height 45
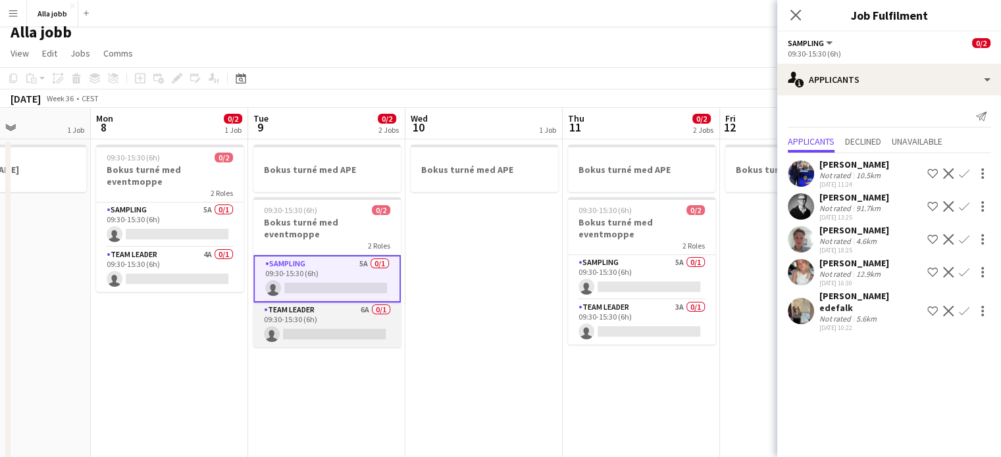
scroll to position [0, 555]
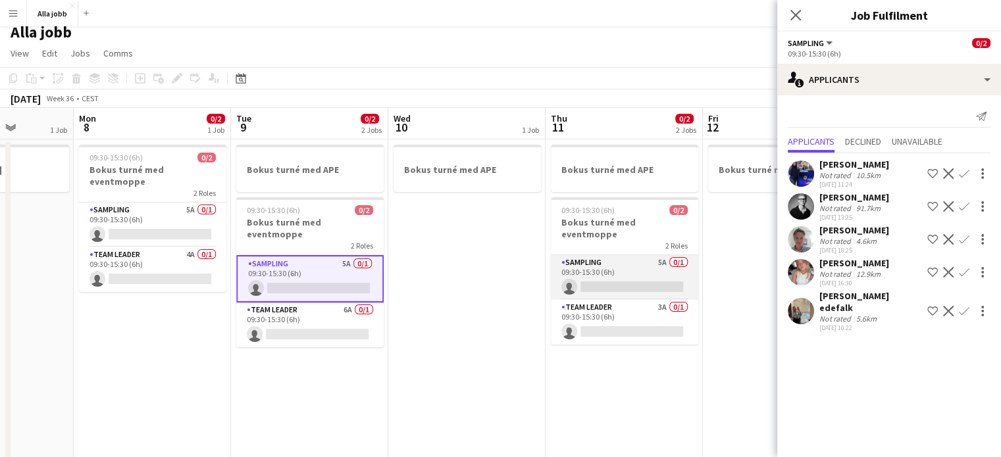
click at [630, 265] on app-card-role "Sampling 5A 0/1 09:30-15:30 (6h) single-neutral-actions" at bounding box center [624, 277] width 147 height 45
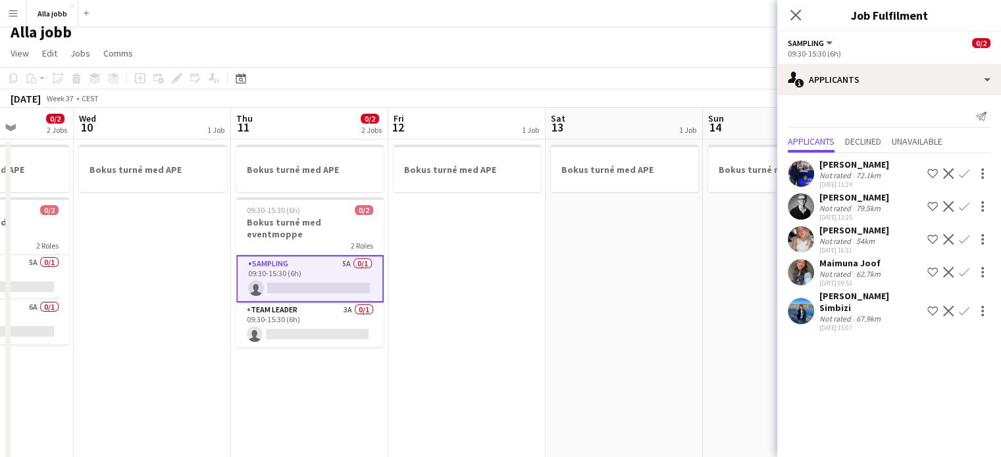
scroll to position [0, 392]
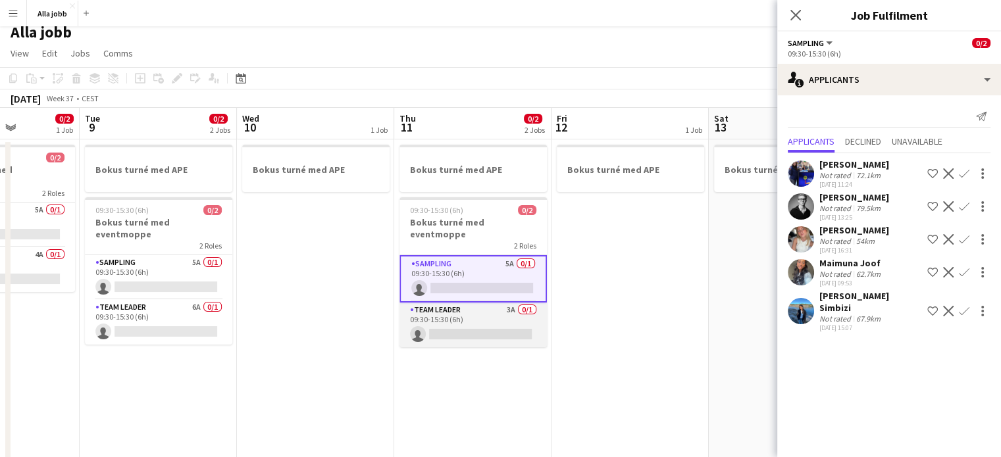
click at [493, 327] on app-card-role "Team Leader 3A 0/1 09:30-15:30 (6h) single-neutral-actions" at bounding box center [472, 325] width 147 height 45
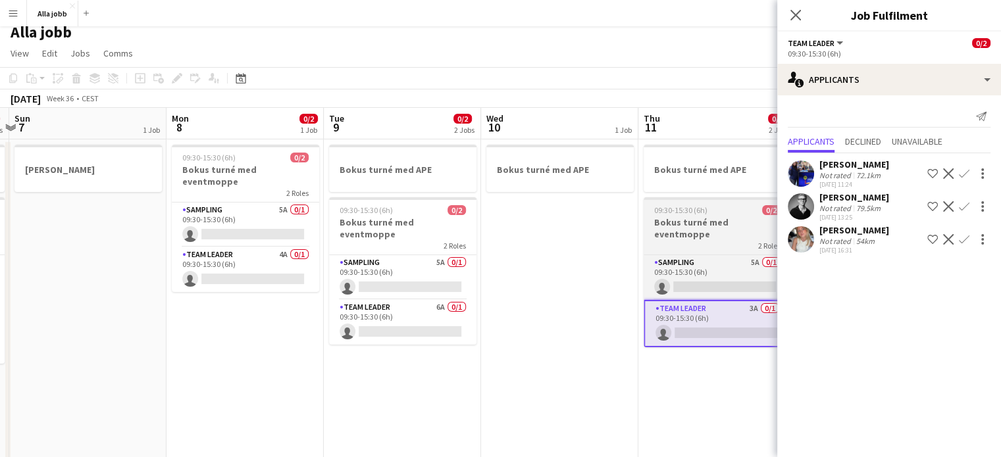
scroll to position [0, 397]
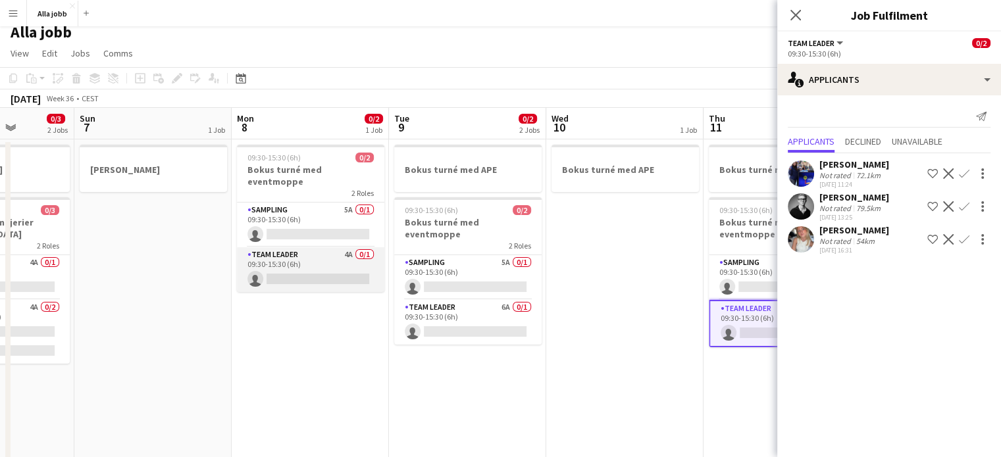
click at [362, 276] on app-card-role "Team Leader 4A 0/1 09:30-15:30 (6h) single-neutral-actions" at bounding box center [310, 269] width 147 height 45
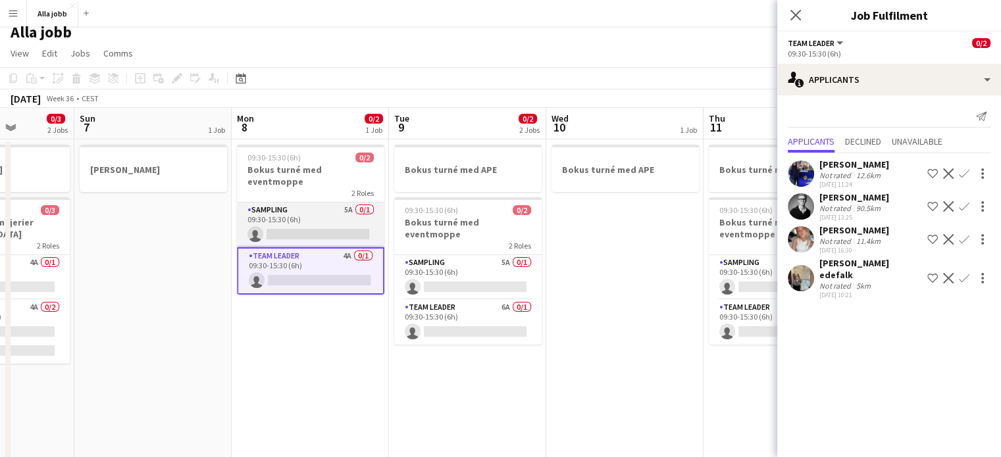
click at [353, 227] on app-card-role "Sampling 5A 0/1 09:30-15:30 (6h) single-neutral-actions" at bounding box center [310, 225] width 147 height 45
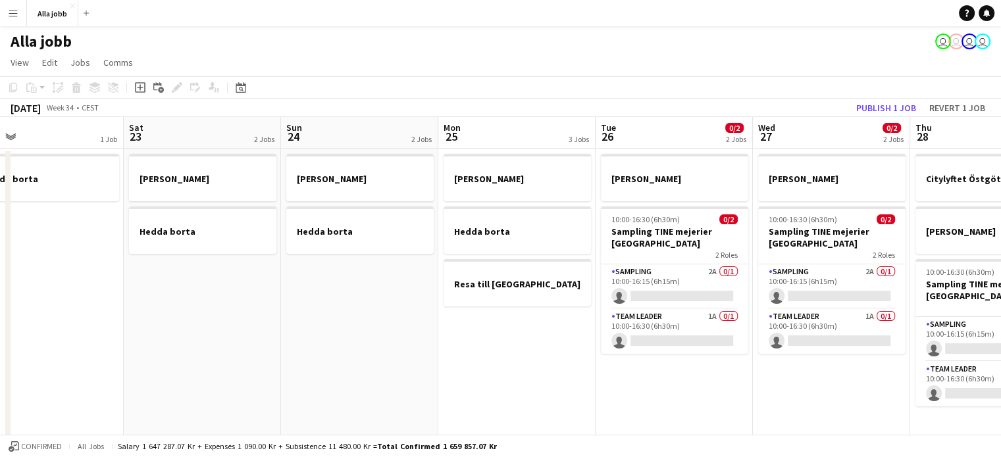
scroll to position [0, 435]
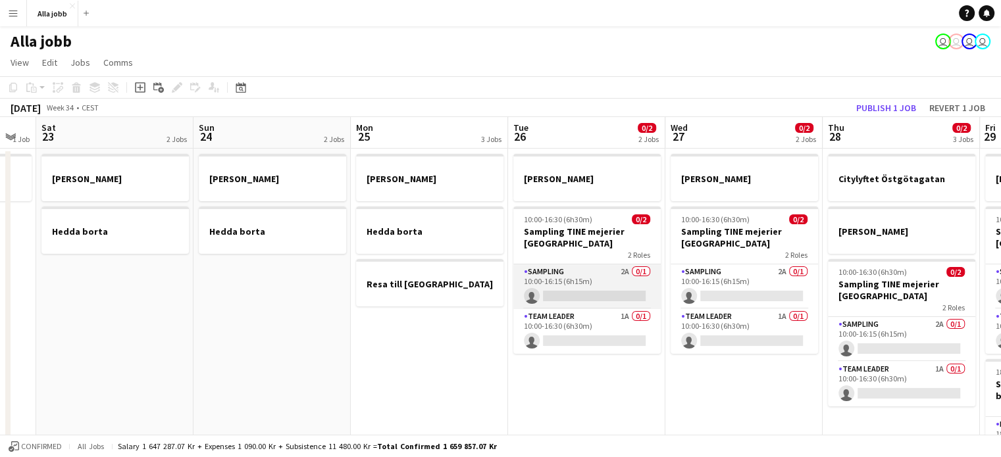
click at [613, 283] on app-card-role "Sampling 2A 0/1 10:00-16:15 (6h15m) single-neutral-actions" at bounding box center [586, 286] width 147 height 45
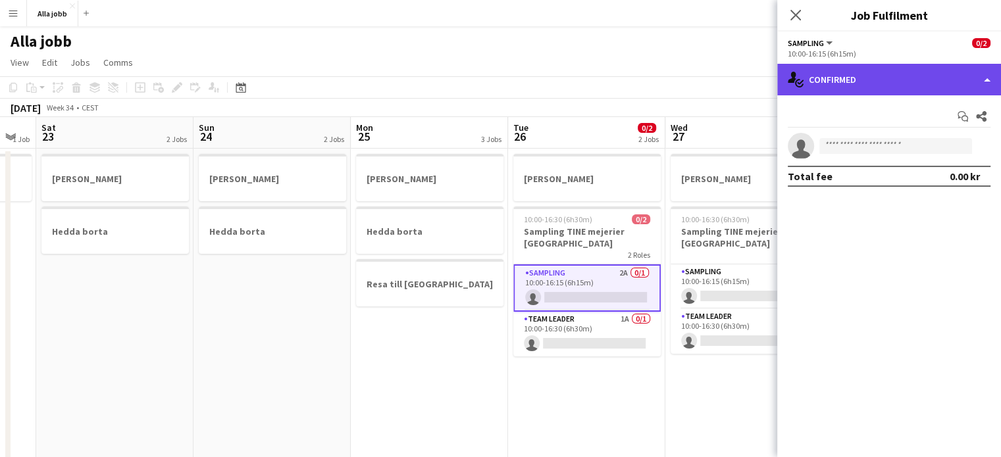
click at [884, 92] on div "single-neutral-actions-check-2 Confirmed" at bounding box center [889, 80] width 224 height 32
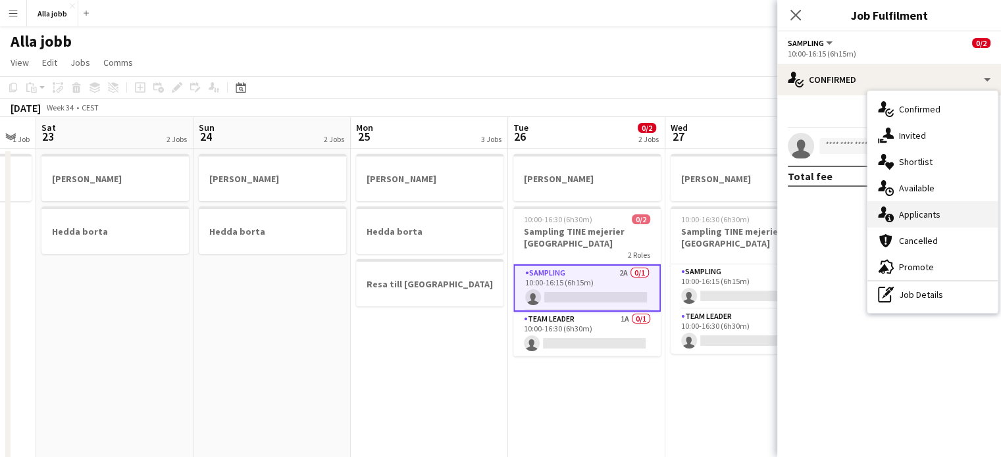
click at [929, 210] on div "single-neutral-actions-information Applicants" at bounding box center [932, 214] width 130 height 26
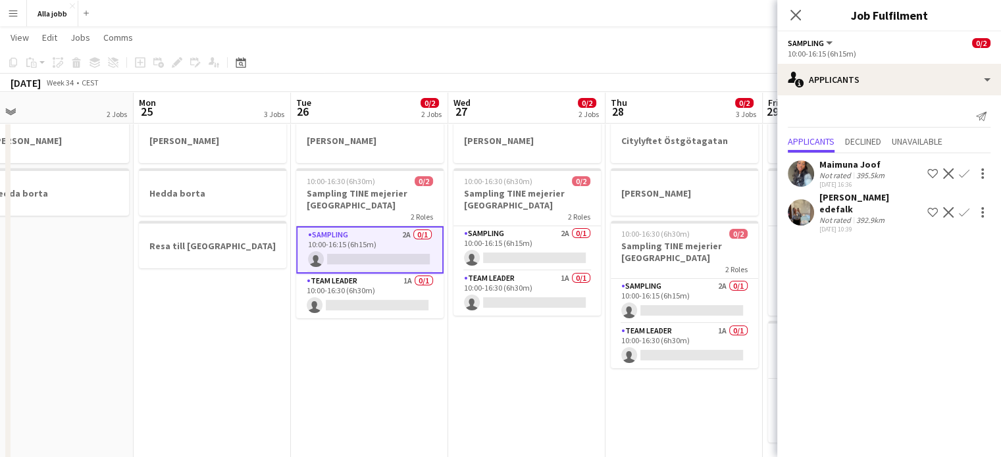
scroll to position [0, 339]
click at [379, 299] on app-card-role "Team Leader 1A 0/1 10:00-16:30 (6h30m) single-neutral-actions" at bounding box center [368, 296] width 147 height 45
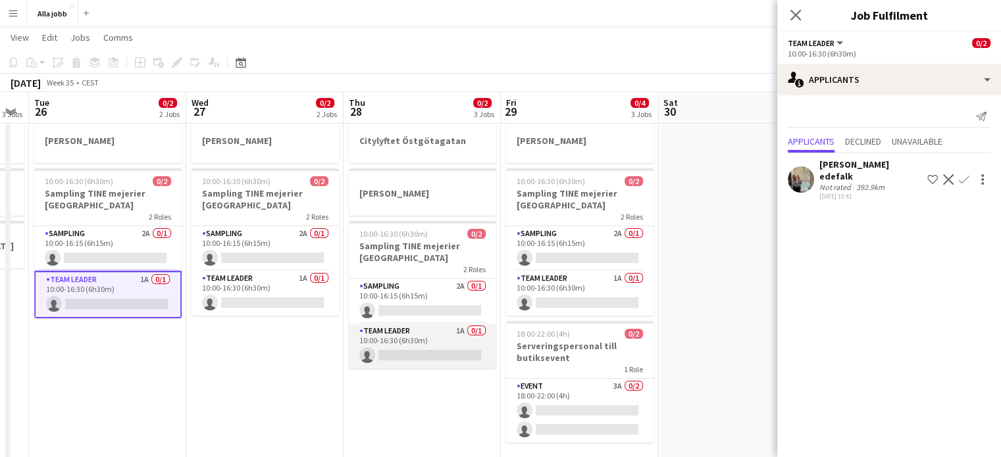
scroll to position [0, 600]
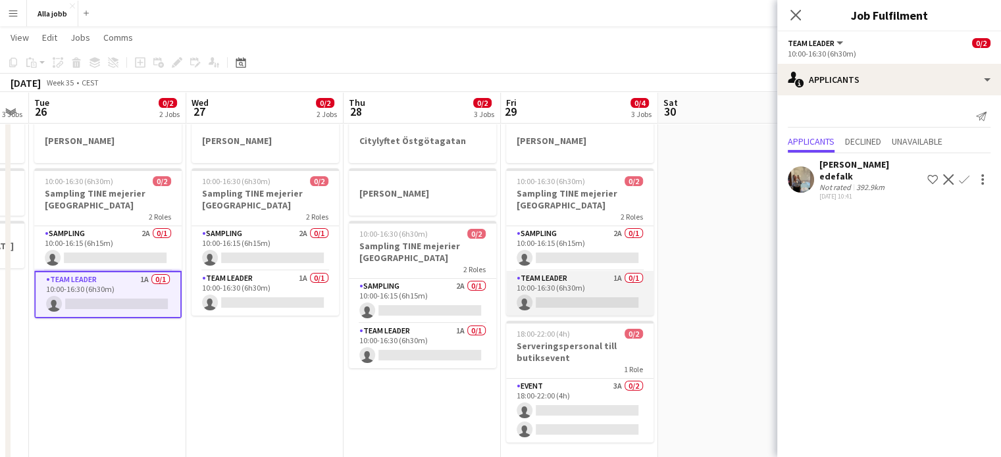
click at [572, 293] on app-card-role "Team Leader 1A 0/1 10:00-16:30 (6h30m) single-neutral-actions" at bounding box center [579, 293] width 147 height 45
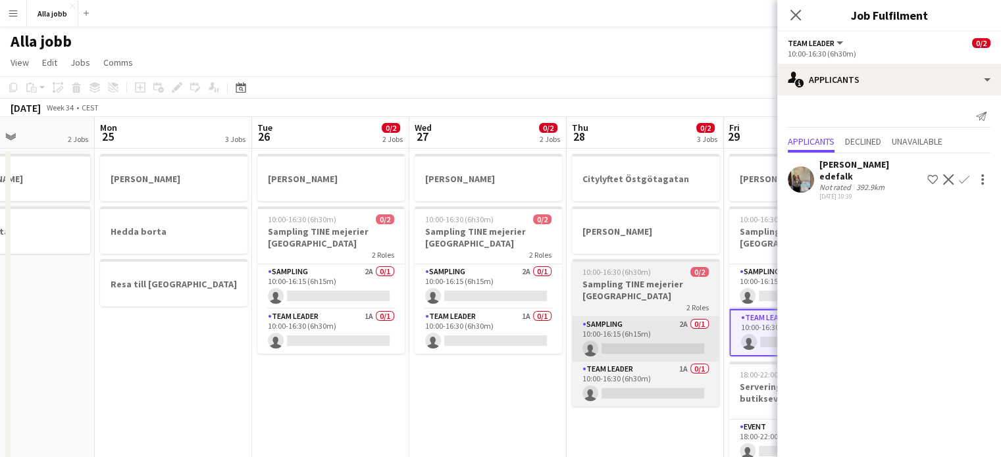
scroll to position [0, 607]
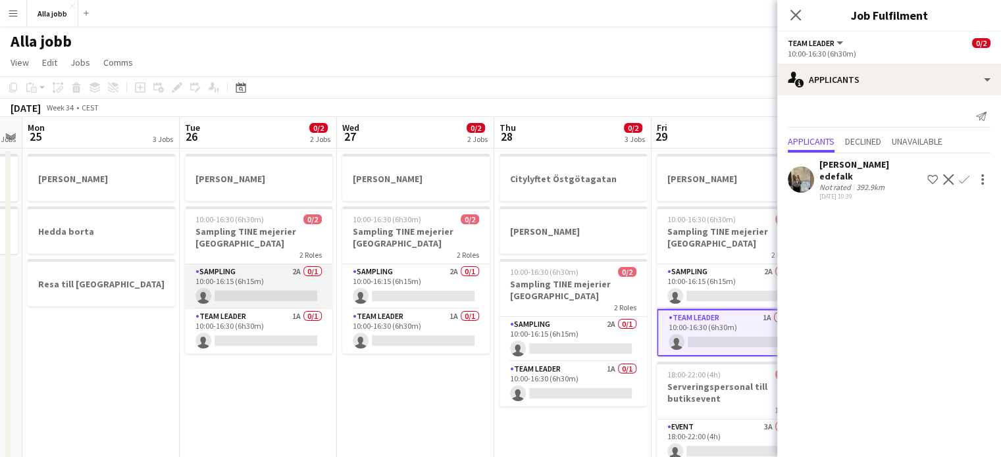
click at [269, 296] on app-card-role "Sampling 2A 0/1 10:00-16:15 (6h15m) single-neutral-actions" at bounding box center [258, 286] width 147 height 45
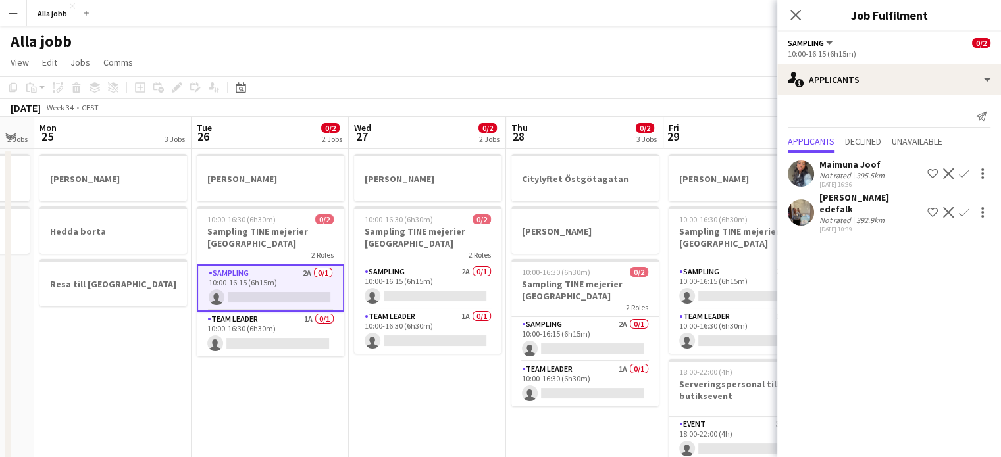
scroll to position [0, 280]
click at [424, 290] on app-card-role "Sampling 2A 0/1 10:00-16:15 (6h15m) single-neutral-actions" at bounding box center [428, 286] width 147 height 45
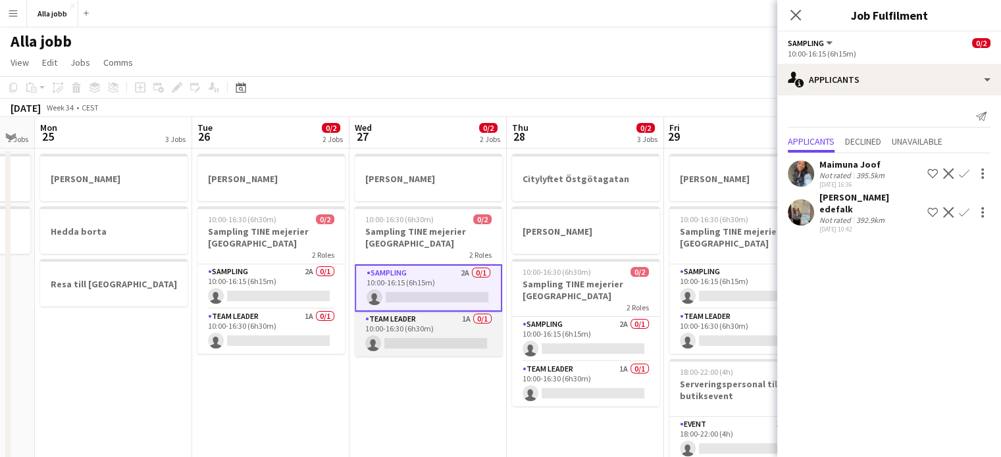
click at [434, 343] on app-card-role "Team Leader 1A 0/1 10:00-16:30 (6h30m) single-neutral-actions" at bounding box center [428, 334] width 147 height 45
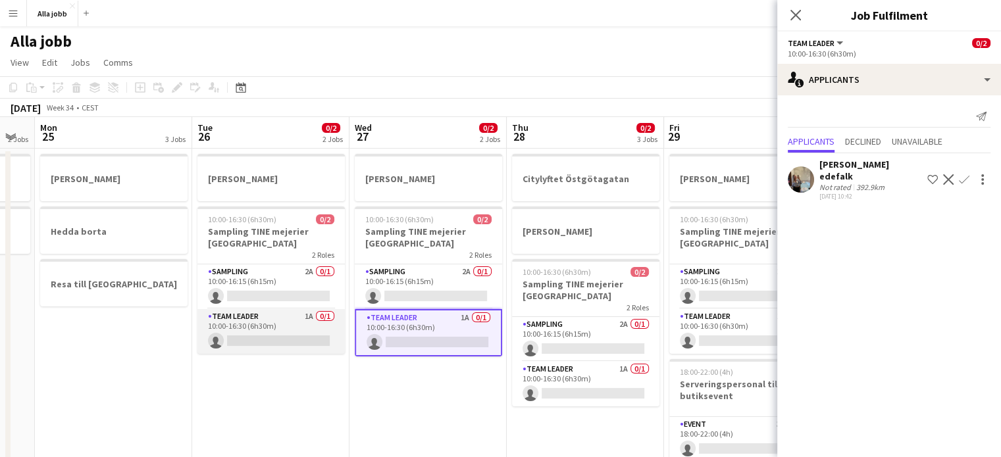
click at [282, 324] on app-card-role "Team Leader 1A 0/1 10:00-16:30 (6h30m) single-neutral-actions" at bounding box center [270, 331] width 147 height 45
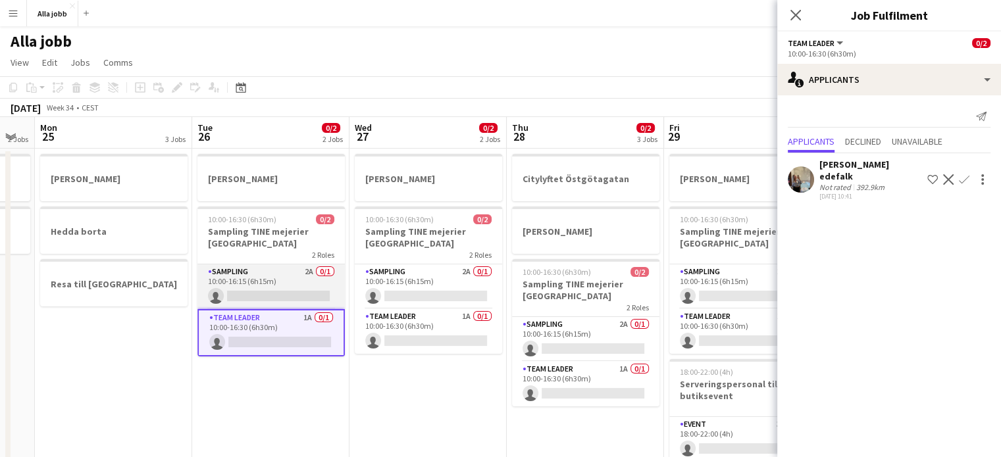
click at [295, 285] on app-card-role "Sampling 2A 0/1 10:00-16:15 (6h15m) single-neutral-actions" at bounding box center [270, 286] width 147 height 45
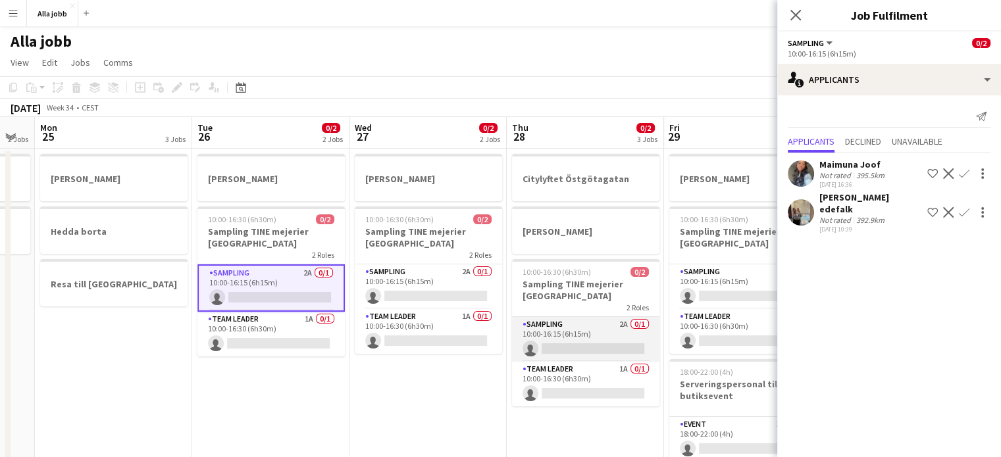
click at [612, 347] on app-card-role "Sampling 2A 0/1 10:00-16:15 (6h15m) single-neutral-actions" at bounding box center [585, 339] width 147 height 45
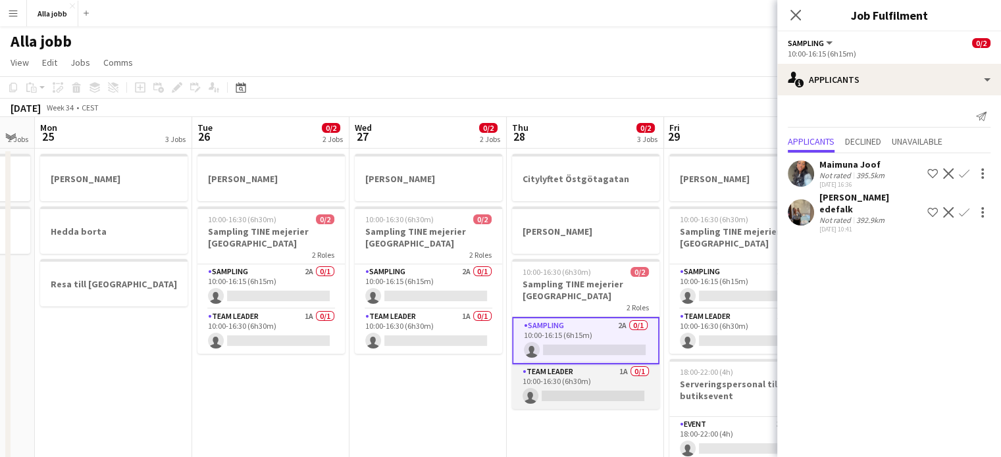
click at [608, 386] on app-card-role "Team Leader 1A 0/1 10:00-16:30 (6h30m) single-neutral-actions" at bounding box center [585, 386] width 147 height 45
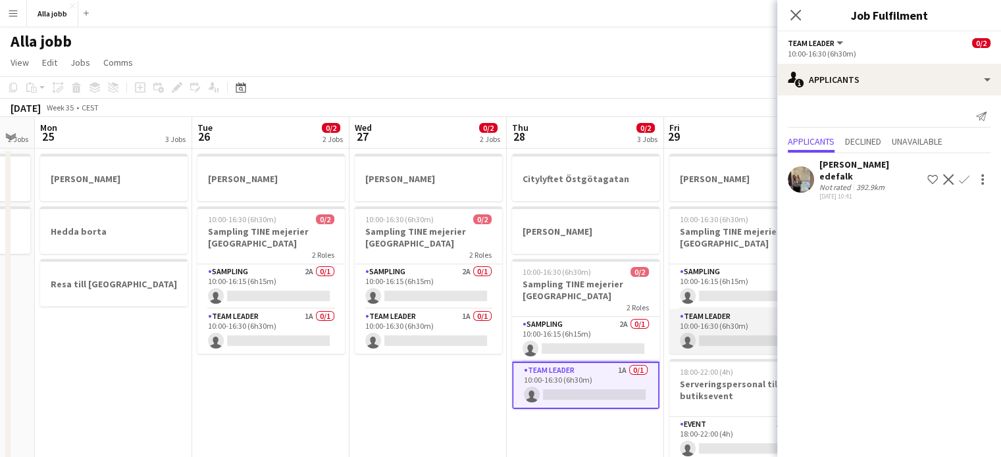
scroll to position [0, 496]
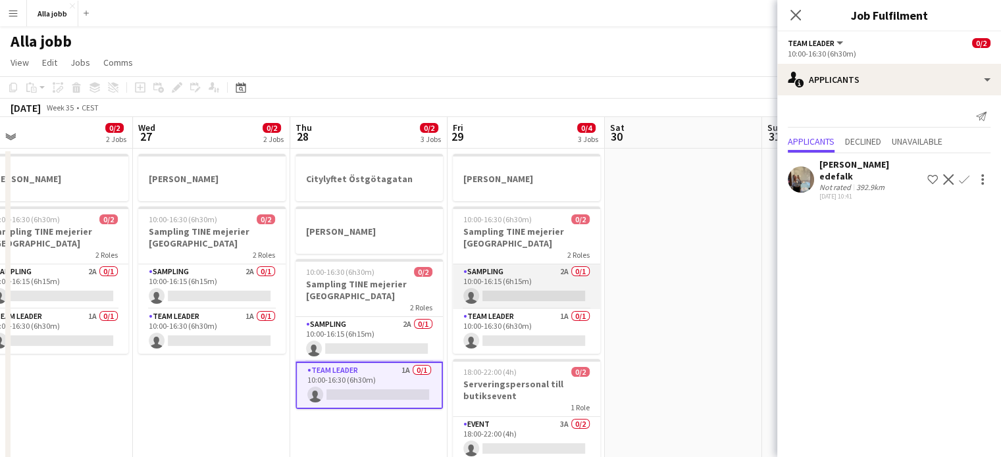
click at [545, 295] on app-card-role "Sampling 2A 0/1 10:00-16:15 (6h15m) single-neutral-actions" at bounding box center [526, 286] width 147 height 45
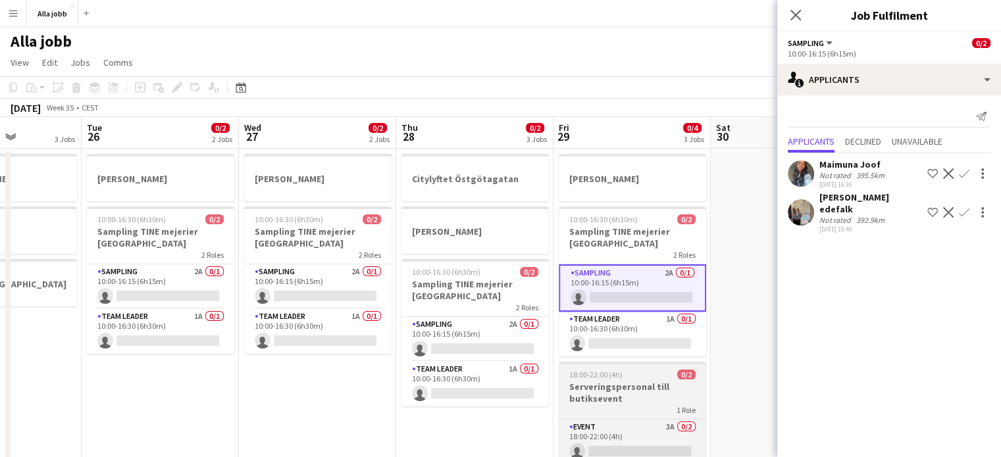
scroll to position [0, 389]
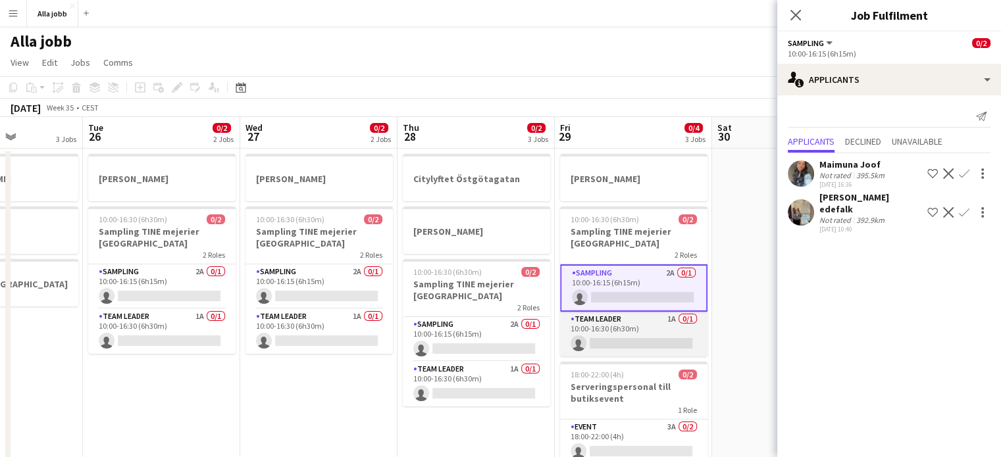
click at [639, 327] on app-card-role "Team Leader 1A 0/1 10:00-16:30 (6h30m) single-neutral-actions" at bounding box center [633, 334] width 147 height 45
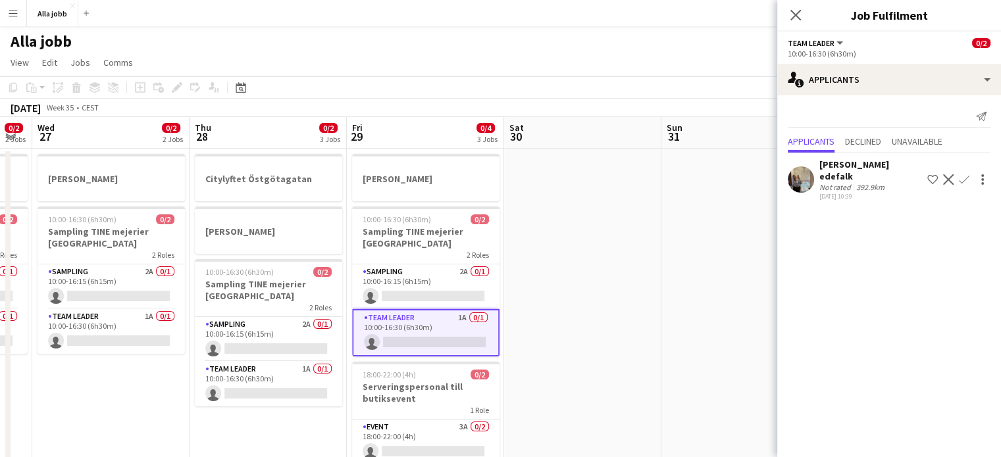
scroll to position [0, 410]
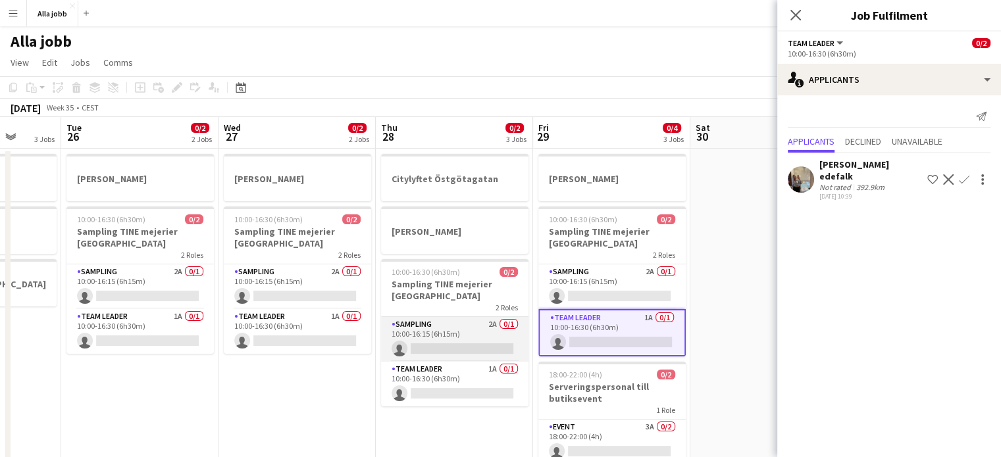
click at [476, 341] on app-card-role "Sampling 2A 0/1 10:00-16:15 (6h15m) single-neutral-actions" at bounding box center [454, 339] width 147 height 45
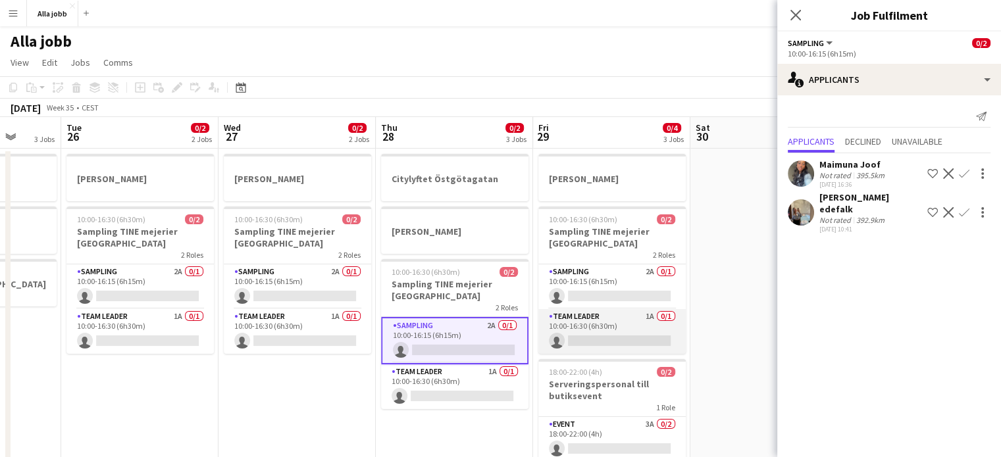
click at [630, 328] on app-card-role "Team Leader 1A 0/1 10:00-16:30 (6h30m) single-neutral-actions" at bounding box center [611, 331] width 147 height 45
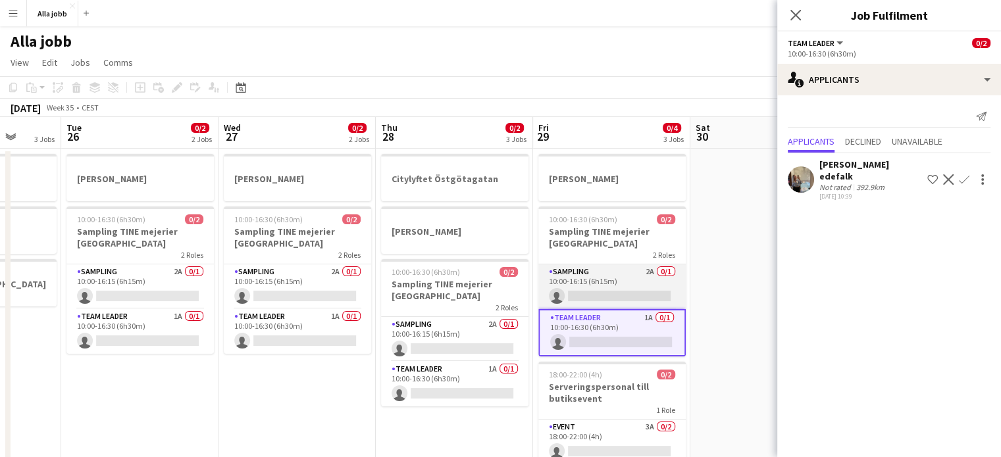
click at [634, 289] on app-card-role "Sampling 2A 0/1 10:00-16:15 (6h15m) single-neutral-actions" at bounding box center [611, 286] width 147 height 45
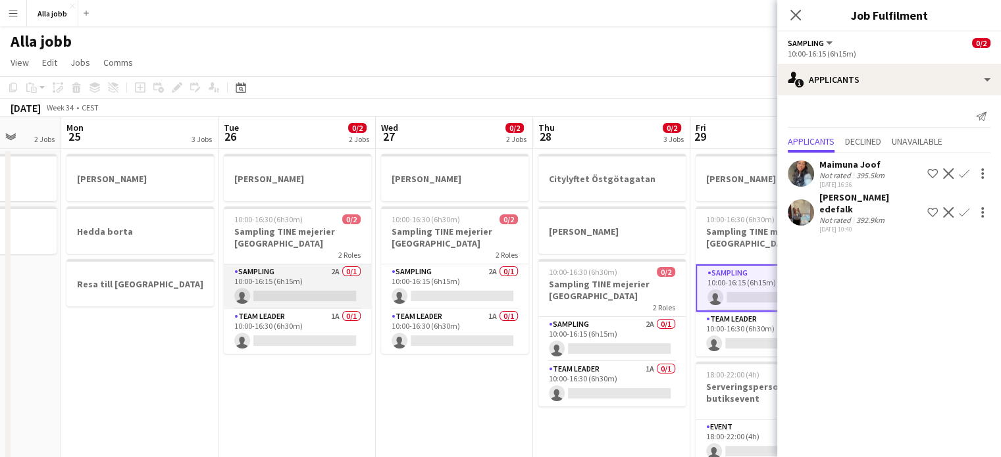
click at [306, 280] on app-card-role "Sampling 2A 0/1 10:00-16:15 (6h15m) single-neutral-actions" at bounding box center [297, 286] width 147 height 45
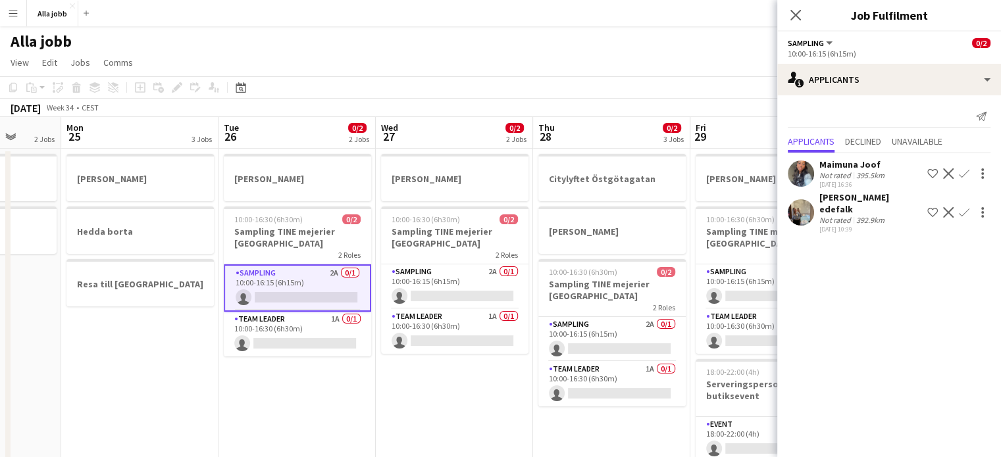
click at [849, 96] on div "Send notification Applicants Declined Unavailable Maimuna Joof Not rated 395.5k…" at bounding box center [889, 170] width 224 height 151
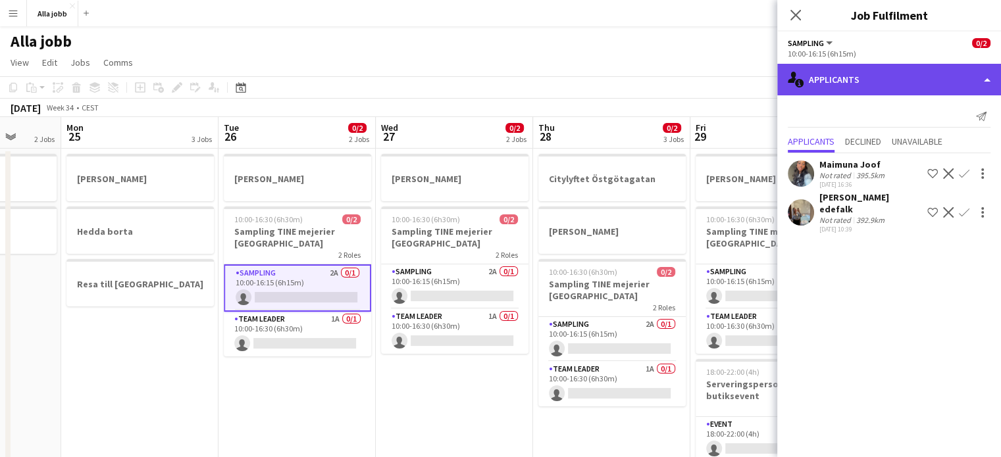
click at [851, 87] on div "single-neutral-actions-information Applicants" at bounding box center [889, 80] width 224 height 32
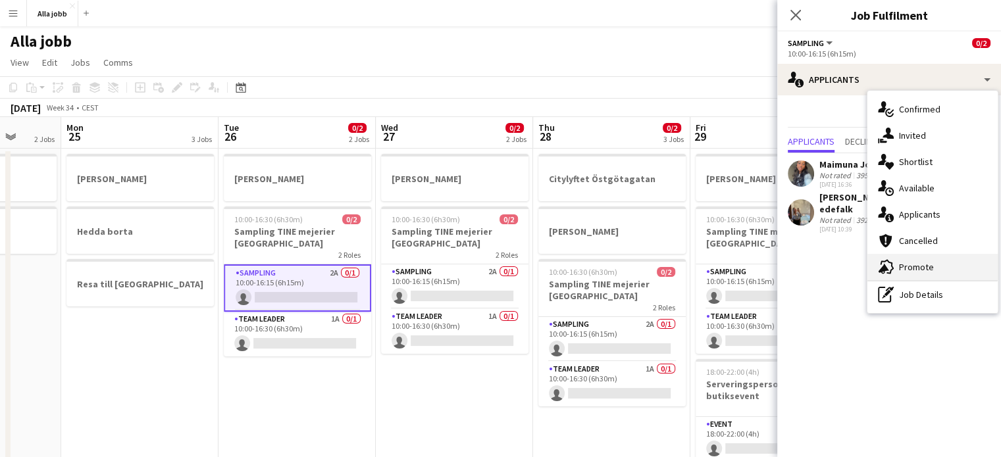
click at [912, 265] on div "advertising-megaphone Promote" at bounding box center [932, 267] width 130 height 26
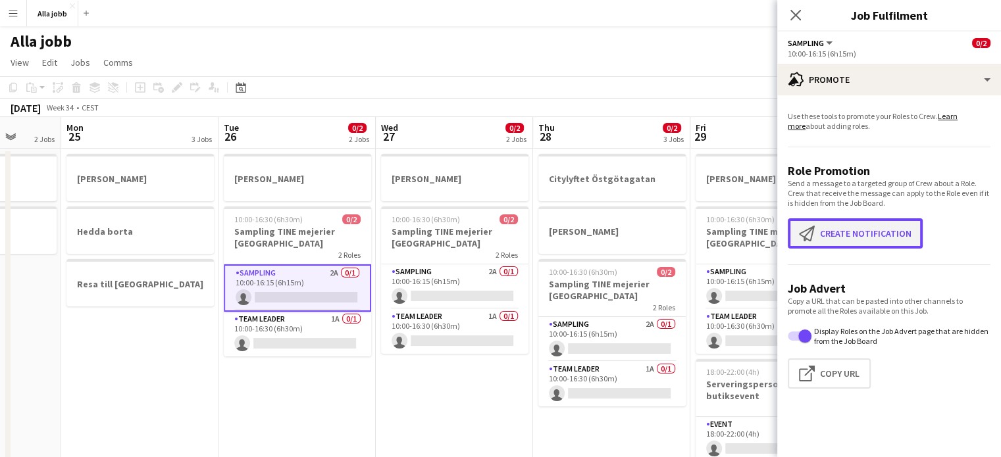
click at [834, 230] on button "Create notification Create notification" at bounding box center [854, 233] width 135 height 30
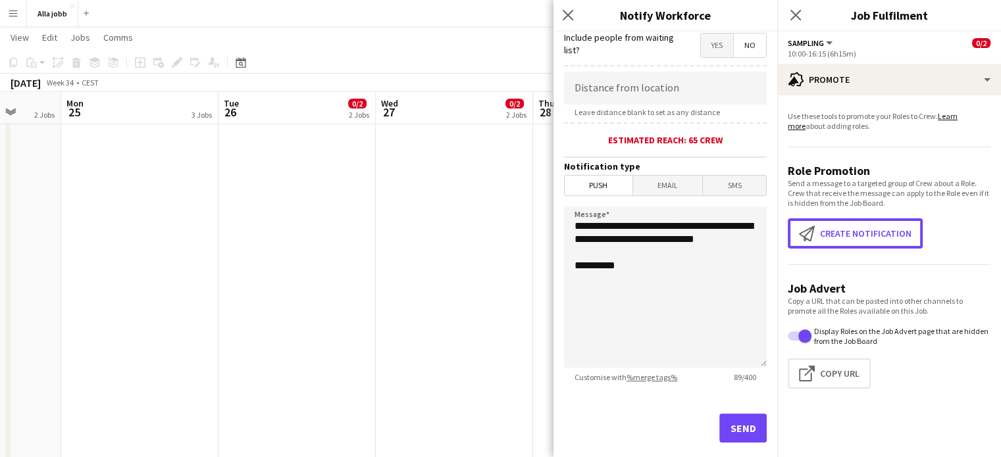
scroll to position [266, 0]
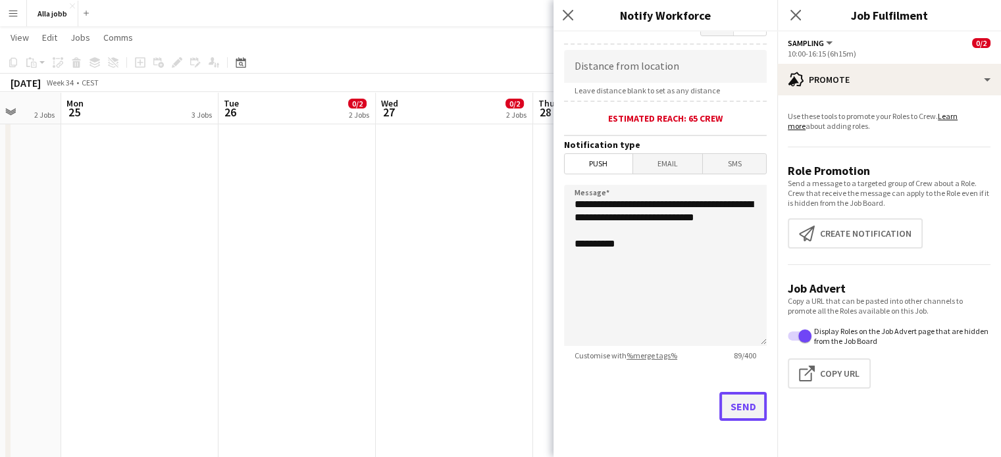
click at [740, 405] on button "Send" at bounding box center [742, 406] width 47 height 29
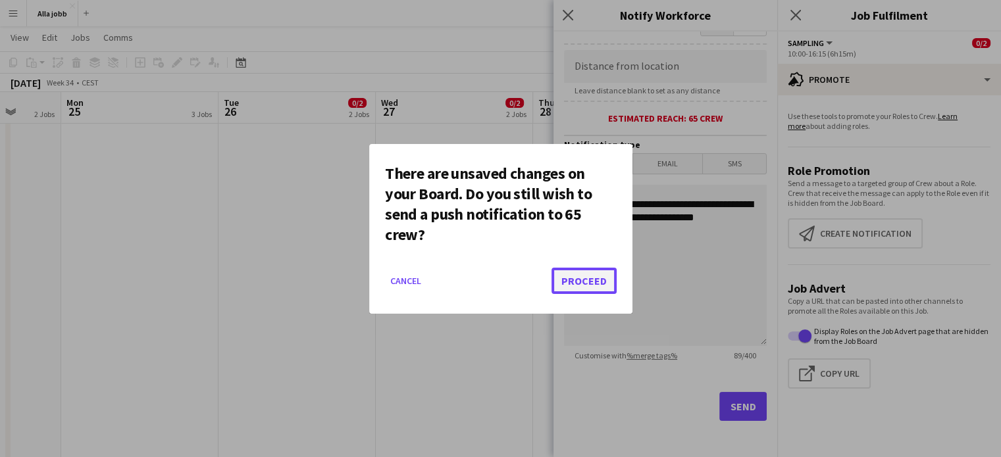
click at [589, 282] on button "Proceed" at bounding box center [583, 281] width 65 height 26
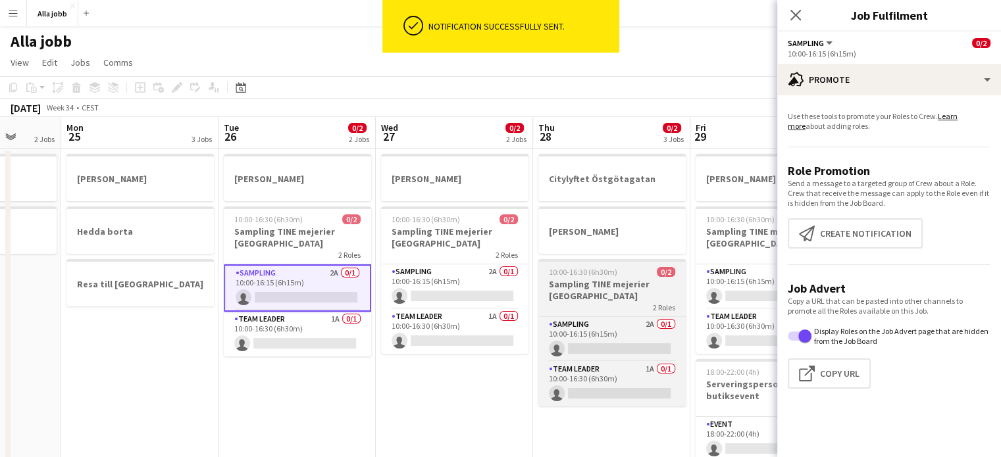
click at [468, 297] on app-card-role "Sampling 2A 0/1 10:00-16:15 (6h15m) single-neutral-actions" at bounding box center [454, 286] width 147 height 45
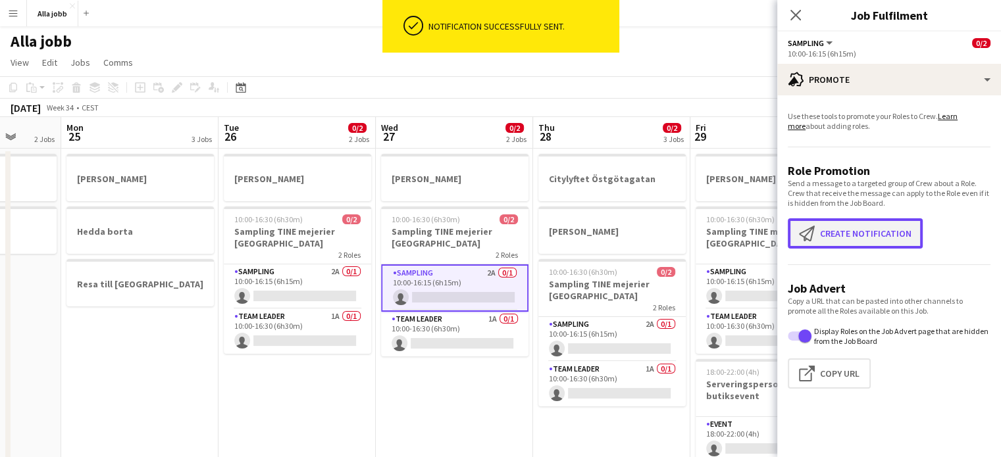
click at [860, 233] on button "Create notification Create notification" at bounding box center [854, 233] width 135 height 30
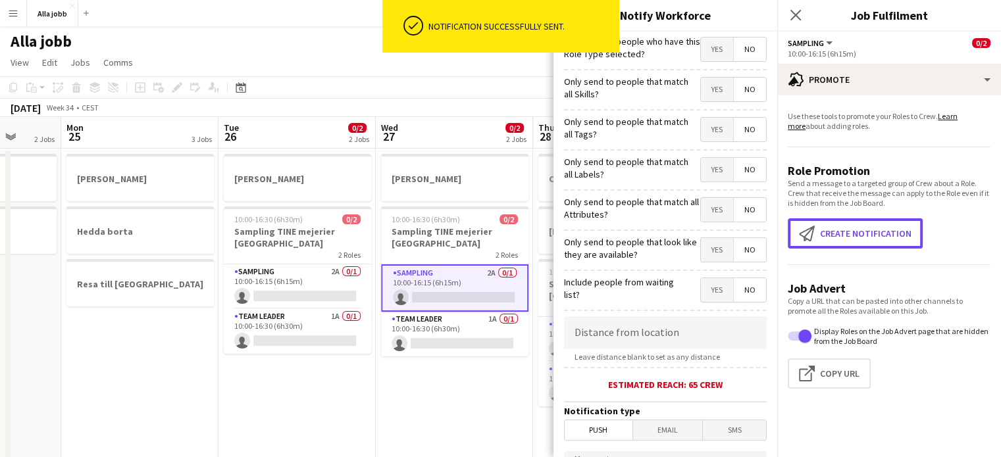
scroll to position [266, 0]
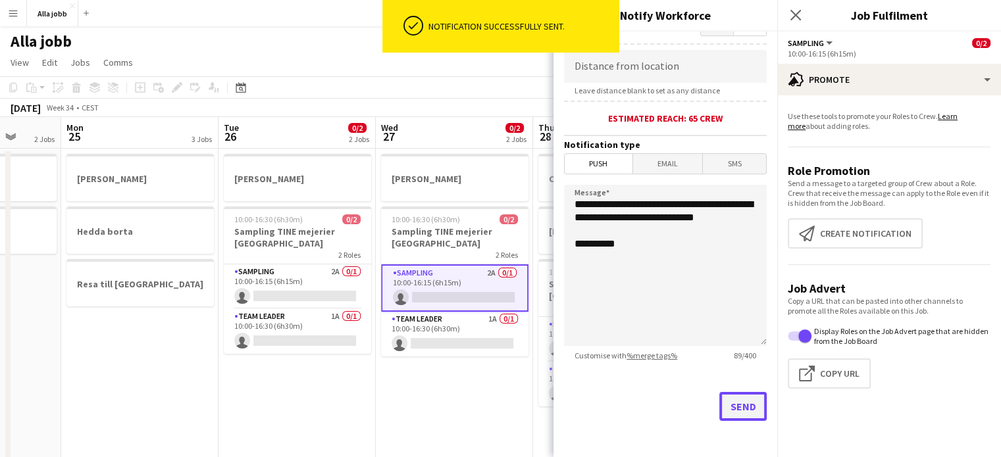
click at [719, 403] on button "Send" at bounding box center [742, 406] width 47 height 29
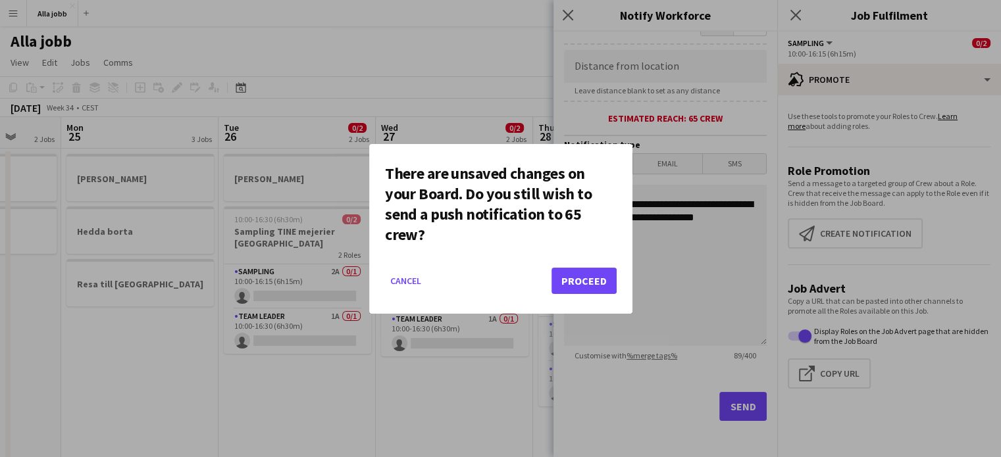
click at [589, 293] on mat-dialog-actions "Cancel Proceed" at bounding box center [501, 286] width 232 height 56
click at [589, 289] on button "Proceed" at bounding box center [583, 281] width 65 height 26
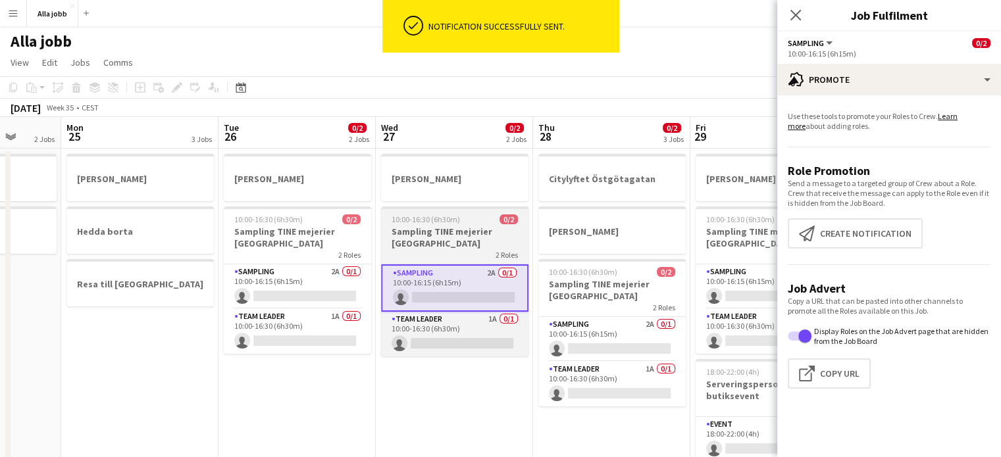
scroll to position [0, 580]
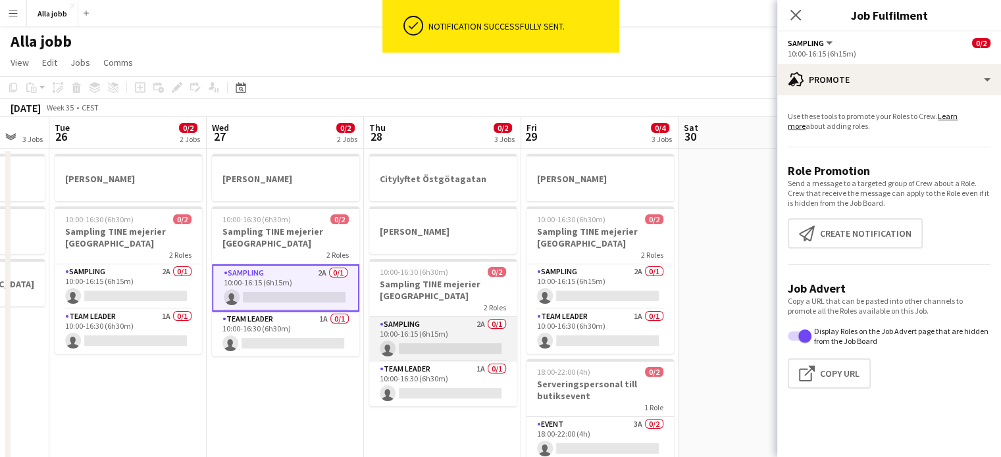
click at [488, 344] on app-card-role "Sampling 2A 0/1 10:00-16:15 (6h15m) single-neutral-actions" at bounding box center [442, 339] width 147 height 45
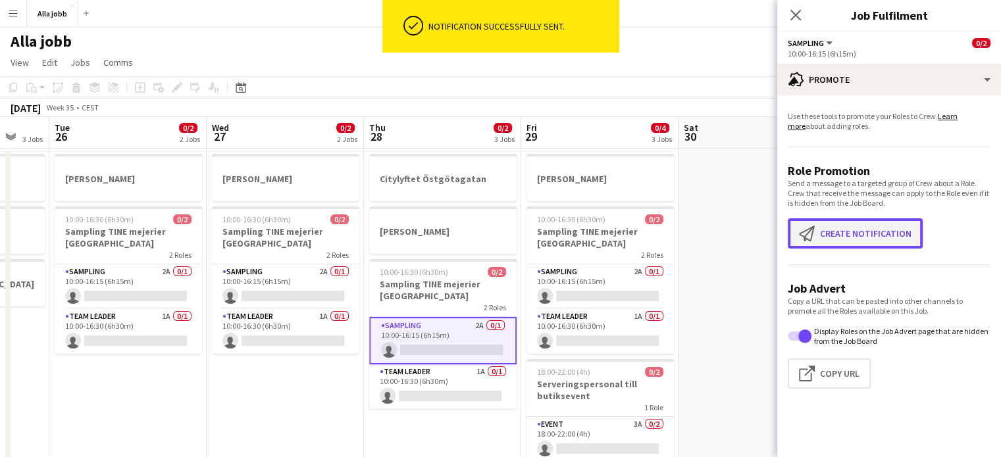
click at [882, 227] on button "Create notification Create notification" at bounding box center [854, 233] width 135 height 30
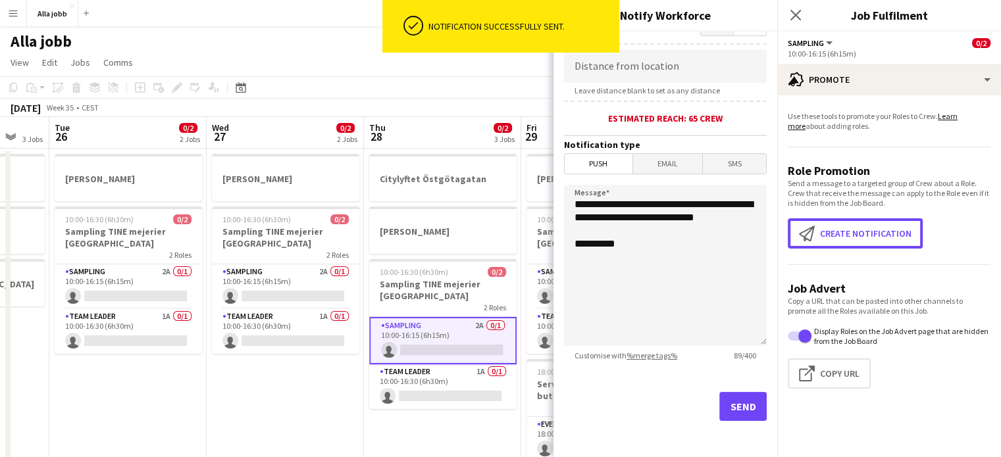
scroll to position [266, 0]
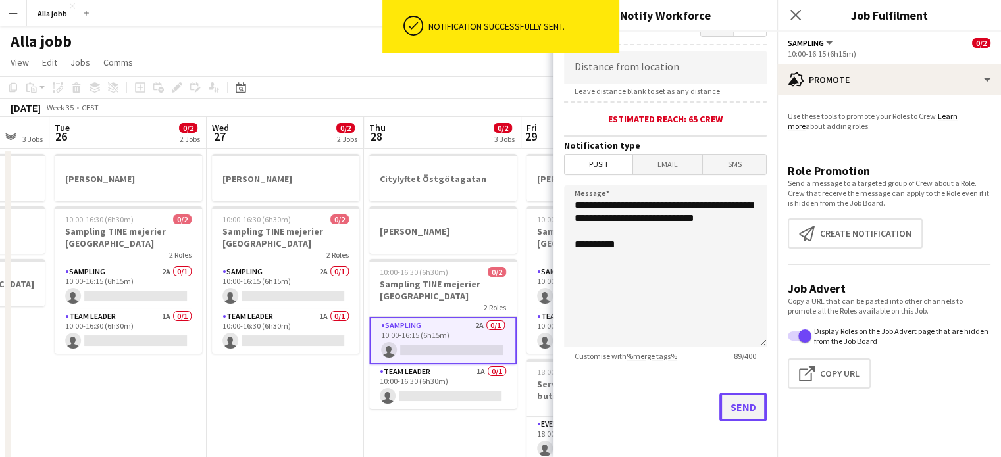
click at [720, 418] on button "Send" at bounding box center [742, 407] width 47 height 29
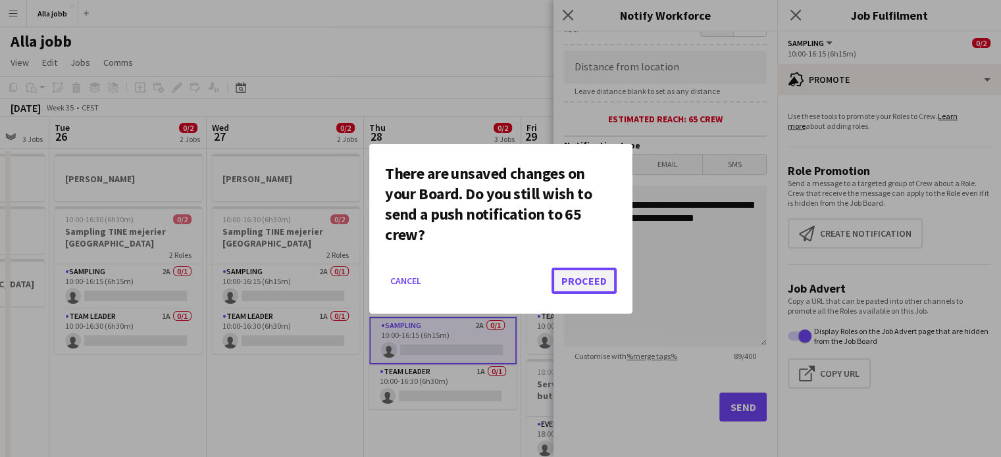
click at [571, 284] on button "Proceed" at bounding box center [583, 281] width 65 height 26
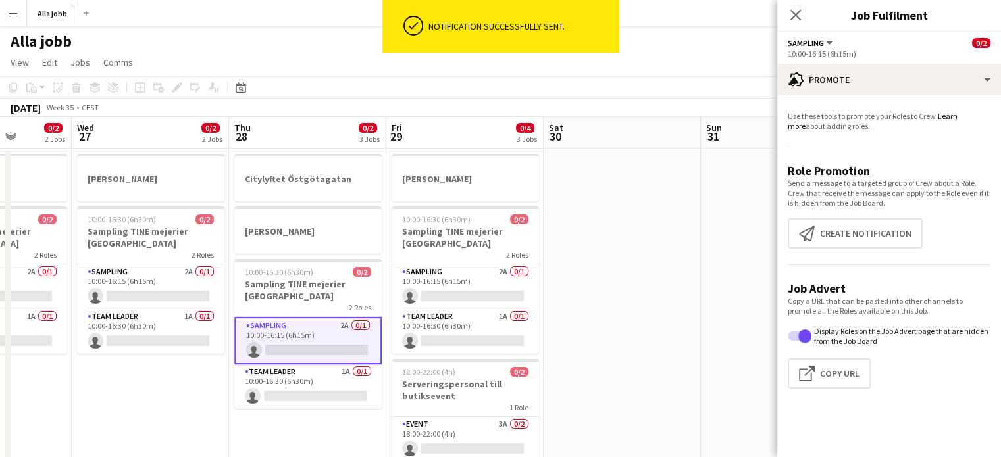
scroll to position [0, 401]
click at [489, 277] on app-card-role "Sampling 2A 0/1 10:00-16:15 (6h15m) single-neutral-actions" at bounding box center [464, 286] width 147 height 45
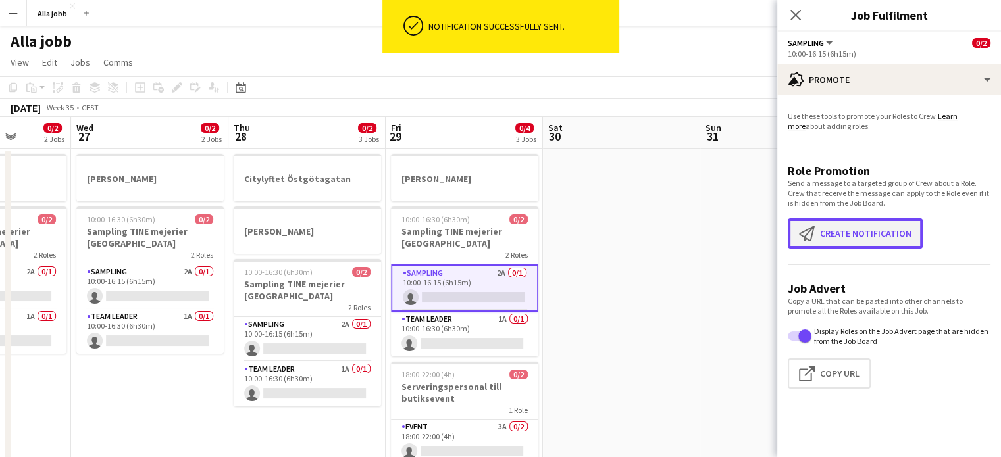
click at [833, 236] on button "Create notification Create notification" at bounding box center [854, 233] width 135 height 30
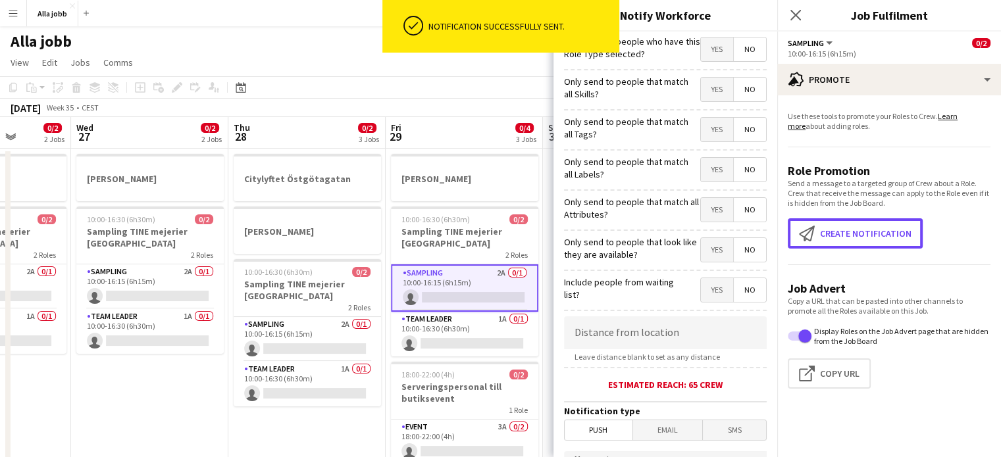
scroll to position [266, 0]
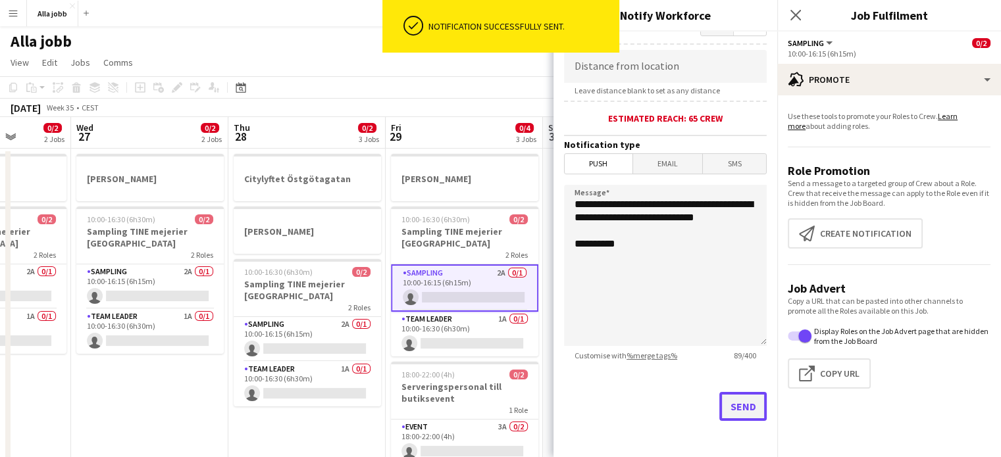
click at [729, 414] on button "Send" at bounding box center [742, 406] width 47 height 29
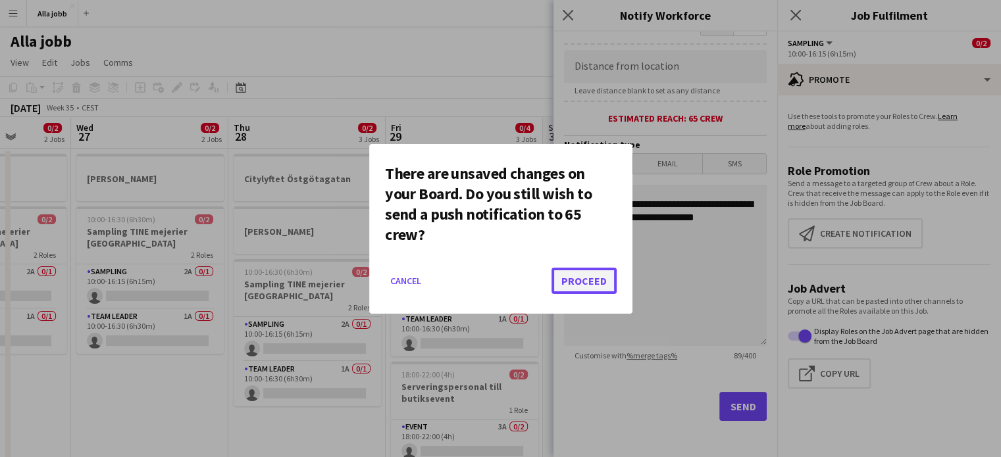
click at [566, 281] on button "Proceed" at bounding box center [583, 281] width 65 height 26
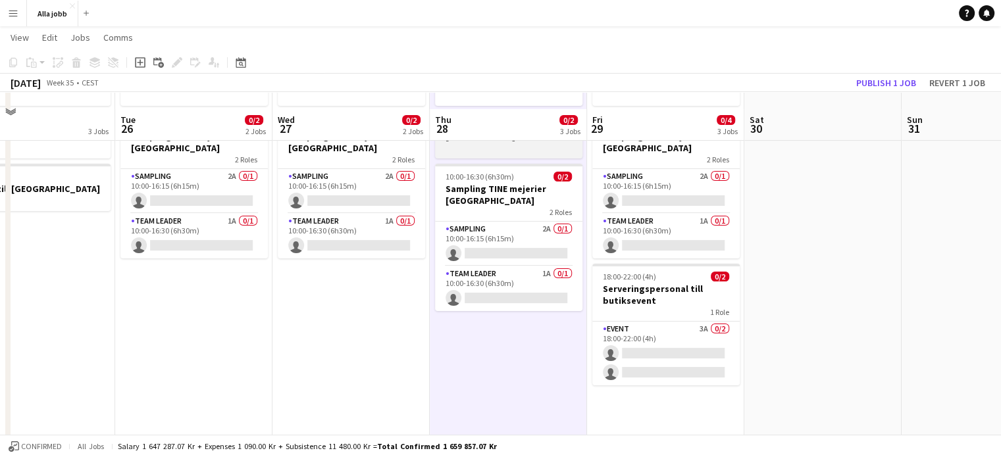
scroll to position [111, 0]
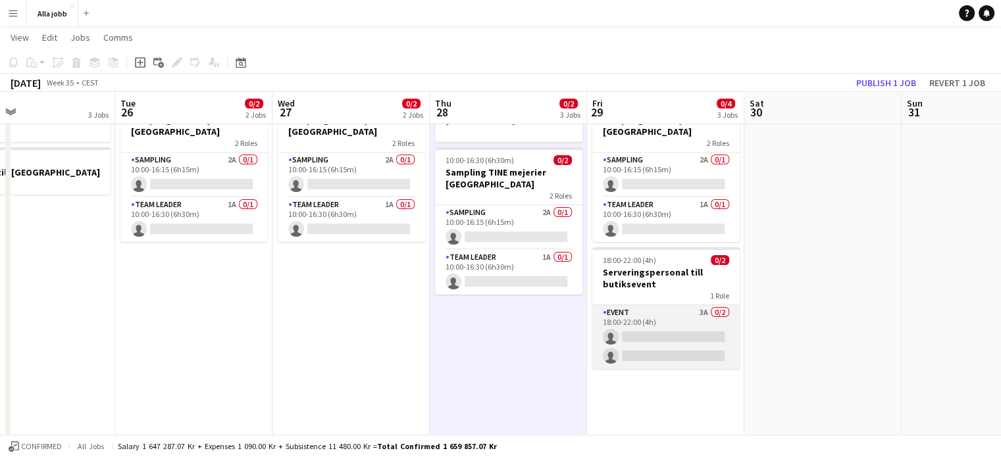
click at [632, 318] on app-card-role "Event 3A 0/2 18:00-22:00 (4h) single-neutral-actions single-neutral-actions" at bounding box center [665, 337] width 147 height 64
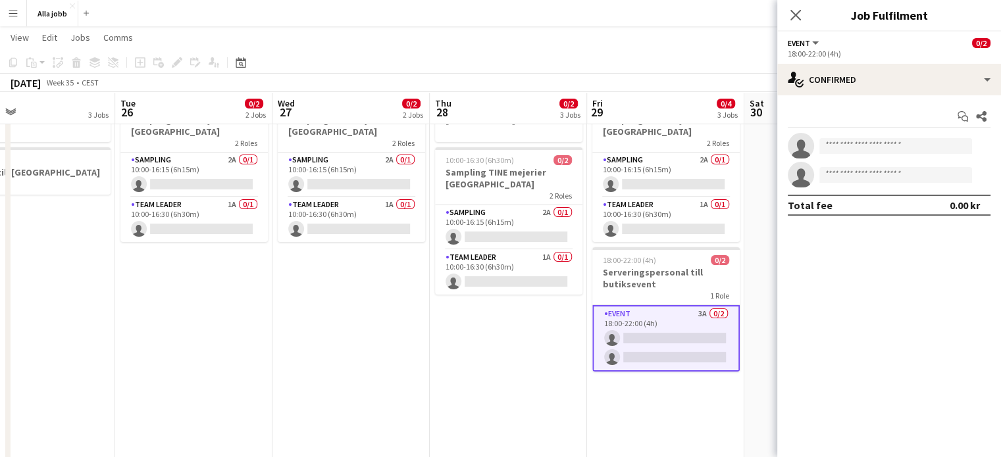
click at [512, 335] on app-date-cell "Citylyftet Östgötagatan [PERSON_NAME] 10:00-16:30 (6h30m) 0/2 Sampling TINE mej…" at bounding box center [508, 434] width 157 height 795
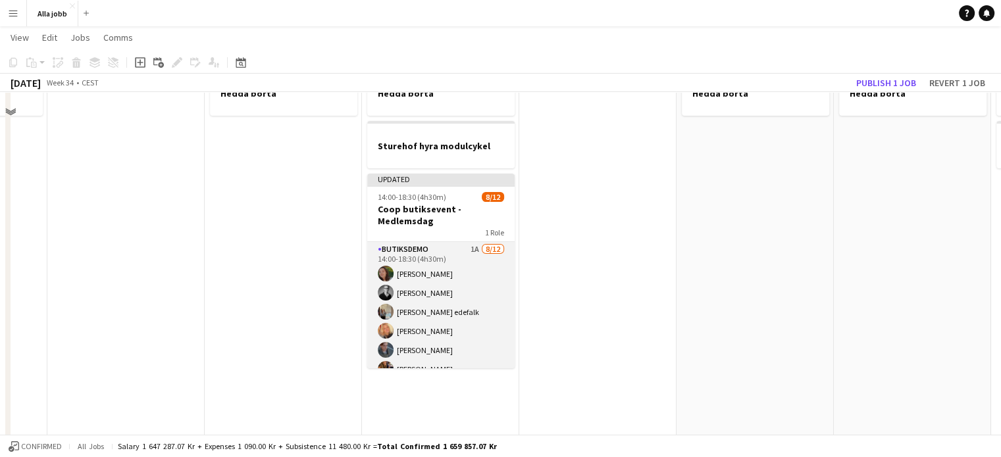
scroll to position [94, 0]
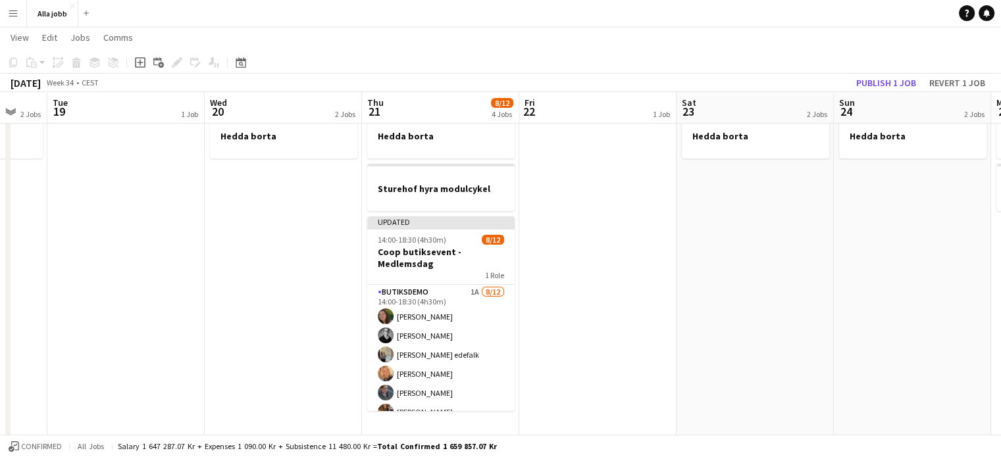
click at [467, 348] on app-card-role "Butiksdemo 1A [DATE] 14:00-18:30 (4h30m) [PERSON_NAME] [PERSON_NAME] [PERSON_NA…" at bounding box center [440, 412] width 147 height 255
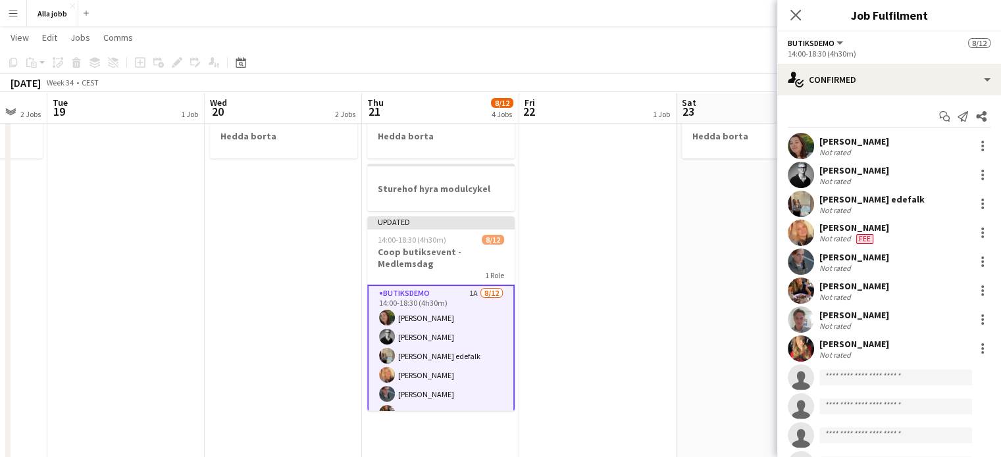
click at [897, 60] on app-options-switcher "Butiksdemo All roles [PERSON_NAME] [DATE] 14:00-18:30 (4h30m)" at bounding box center [889, 48] width 224 height 32
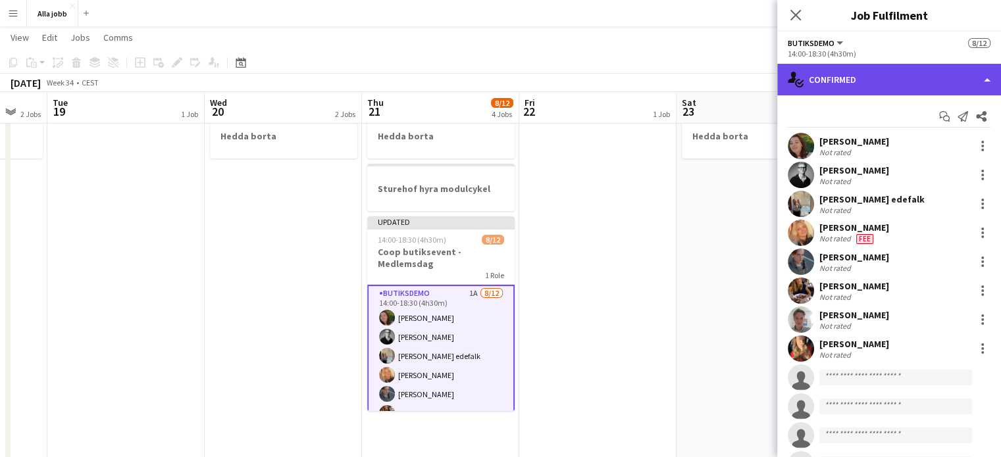
click at [882, 81] on div "single-neutral-actions-check-2 Confirmed" at bounding box center [889, 80] width 224 height 32
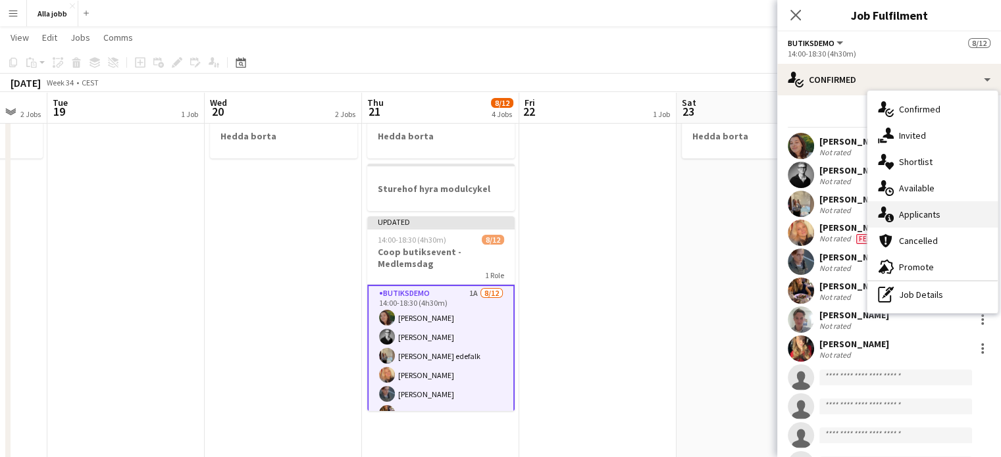
click at [909, 210] on div "single-neutral-actions-information Applicants" at bounding box center [932, 214] width 130 height 26
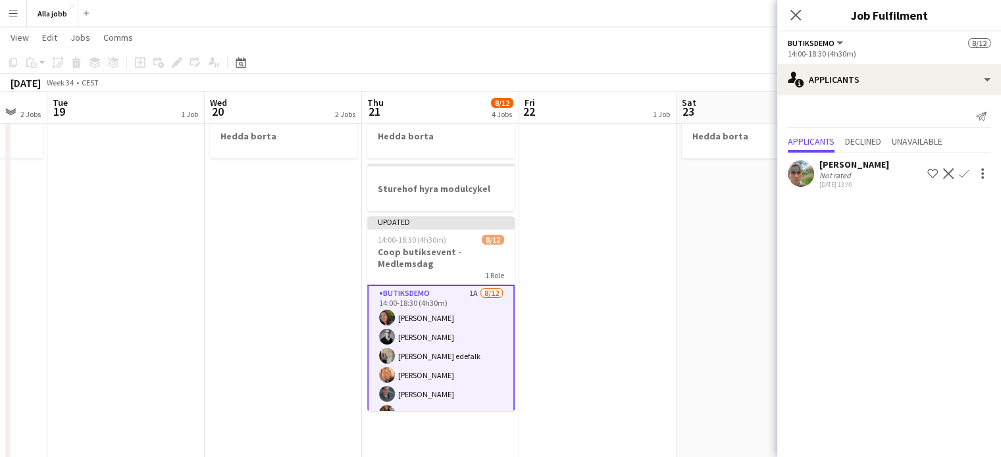
click at [961, 176] on app-icon "Confirm" at bounding box center [963, 173] width 11 height 11
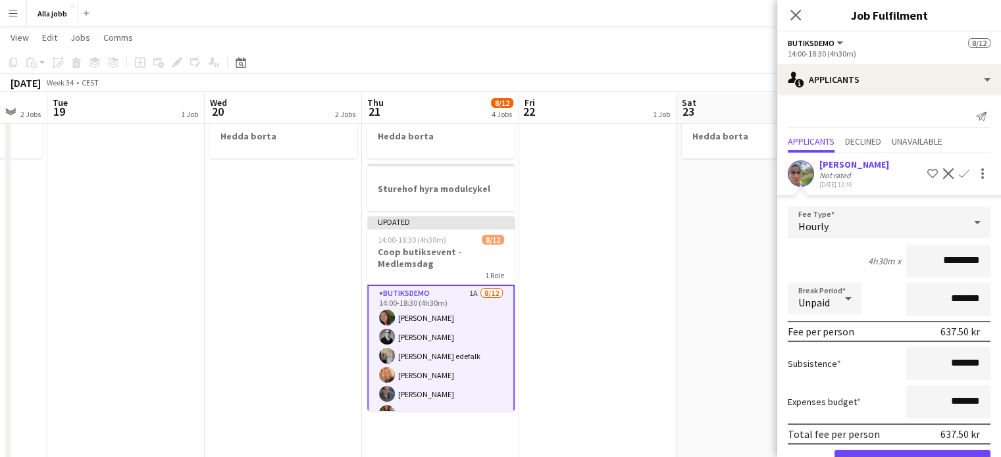
scroll to position [41, 0]
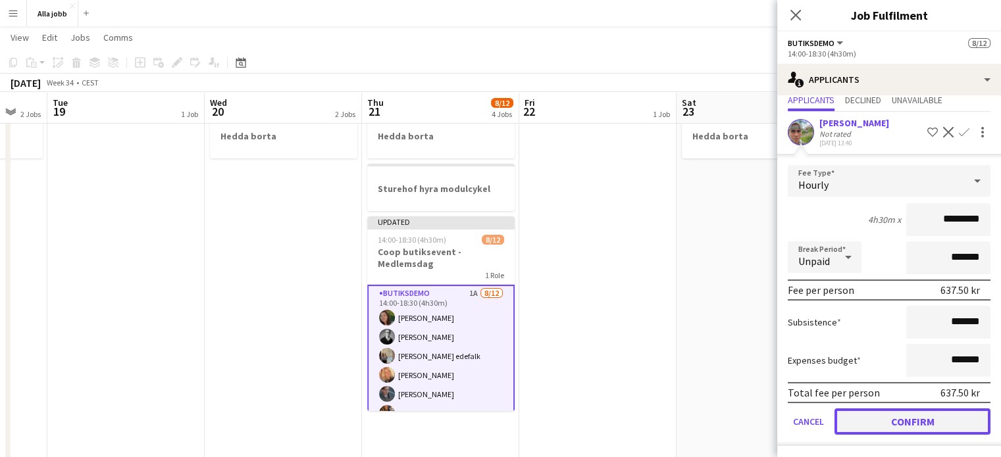
click at [891, 418] on button "Confirm" at bounding box center [912, 422] width 156 height 26
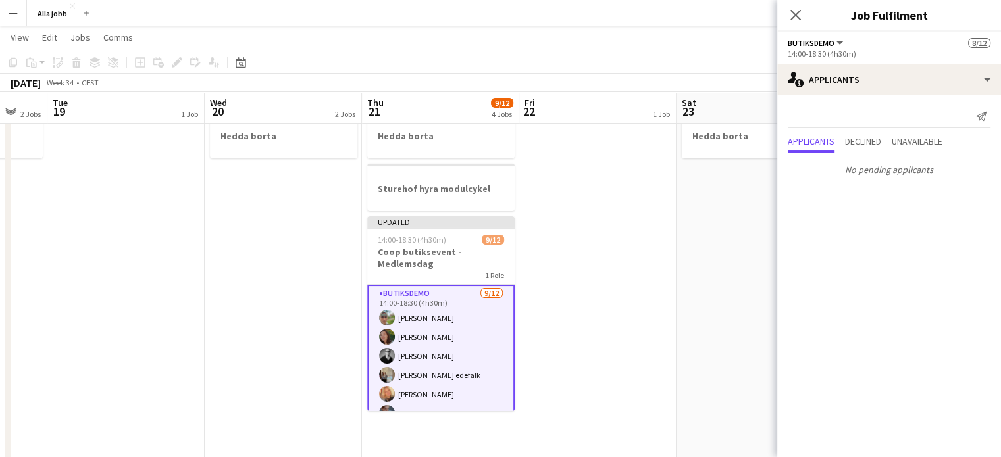
scroll to position [0, 0]
click at [625, 287] on app-date-cell "Hedda borta" at bounding box center [597, 450] width 157 height 795
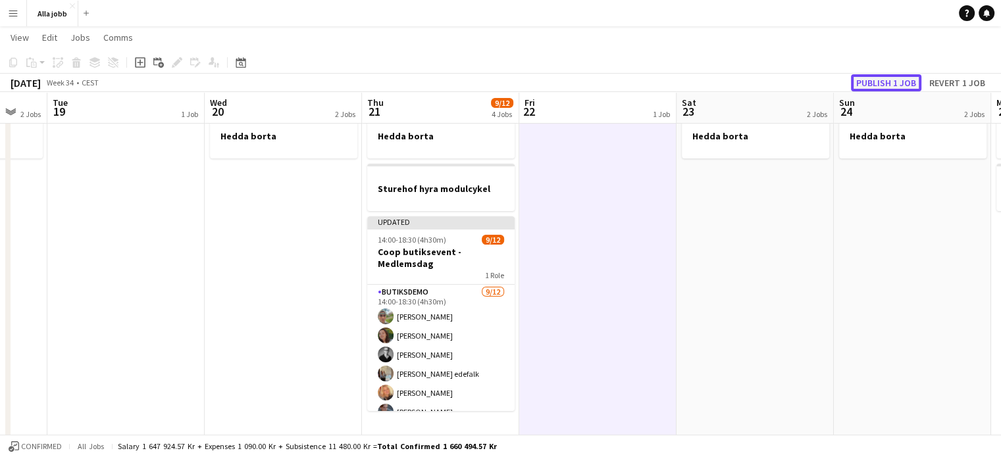
click at [874, 82] on button "Publish 1 job" at bounding box center [886, 82] width 70 height 17
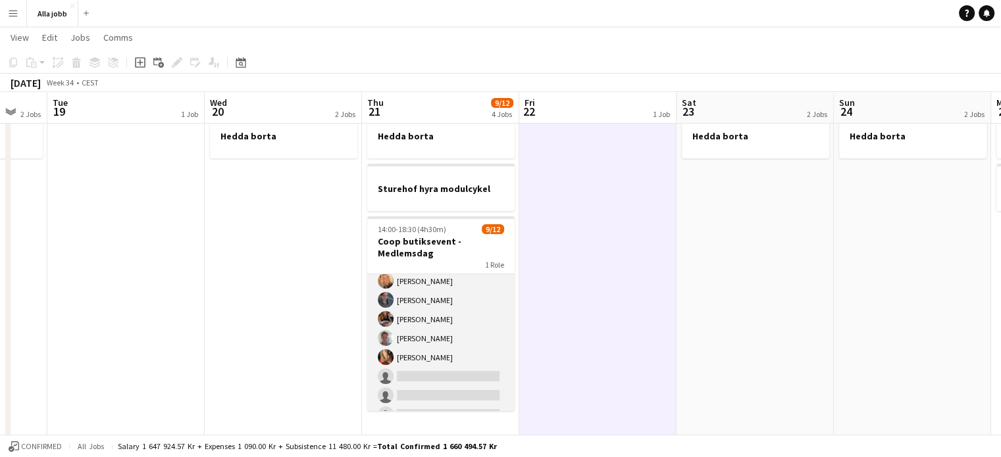
scroll to position [103, 0]
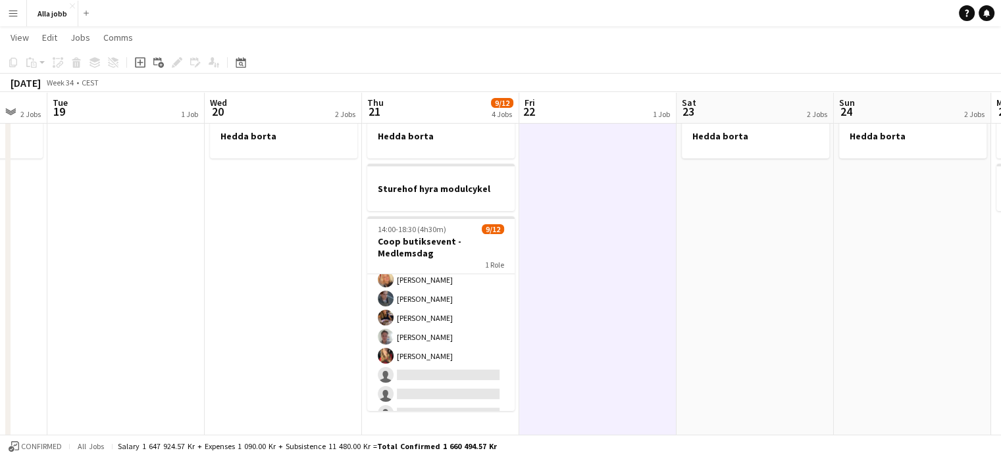
click at [303, 317] on app-date-cell "Fortnox [GEOGRAPHIC_DATA] Hedda borta" at bounding box center [283, 450] width 157 height 795
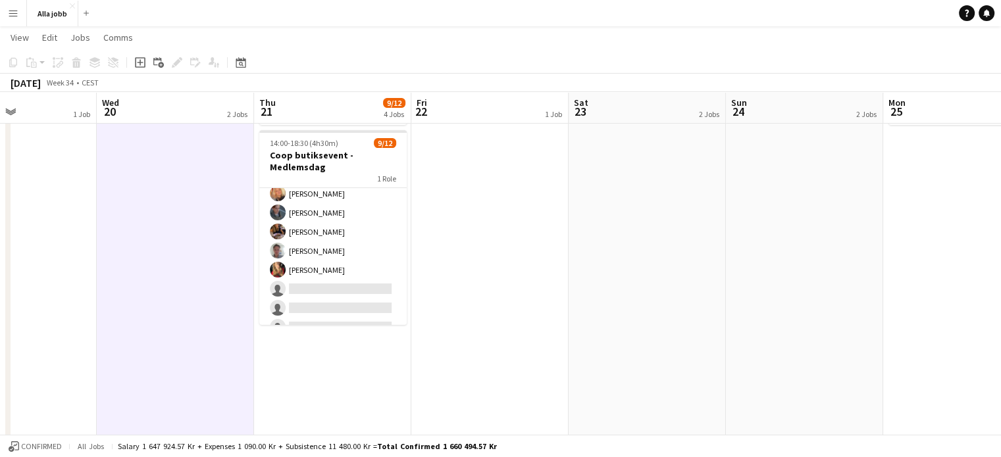
scroll to position [117, 0]
click at [353, 379] on app-date-cell "Fortnox Linköping Hedda borta Sturehof hyra modulcykel 14:00-18:30 (4h30m) 9/12…" at bounding box center [332, 364] width 157 height 795
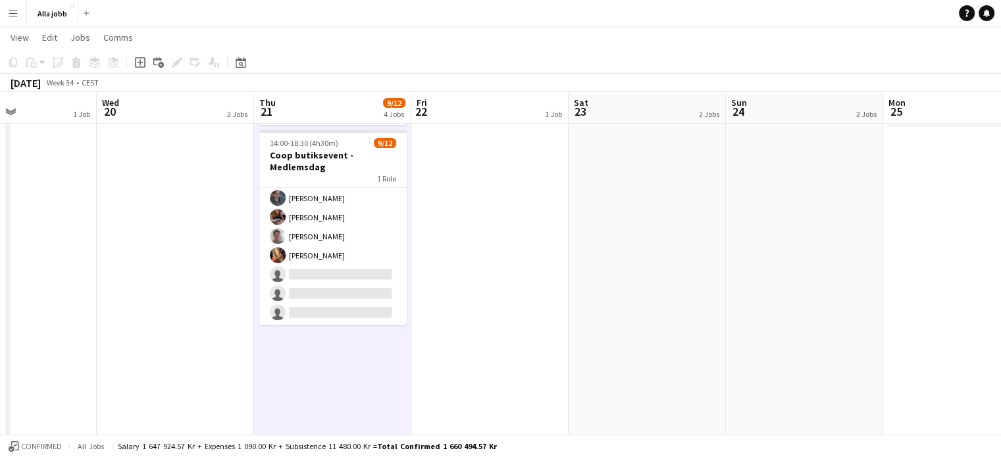
drag, startPoint x: 351, startPoint y: 399, endPoint x: 659, endPoint y: 232, distance: 350.9
click at [351, 399] on app-date-cell "Fortnox Linköping Hedda borta Sturehof hyra modulcykel 14:00-18:30 (4h30m) 9/12…" at bounding box center [332, 364] width 157 height 795
